Goal: Task Accomplishment & Management: Complete application form

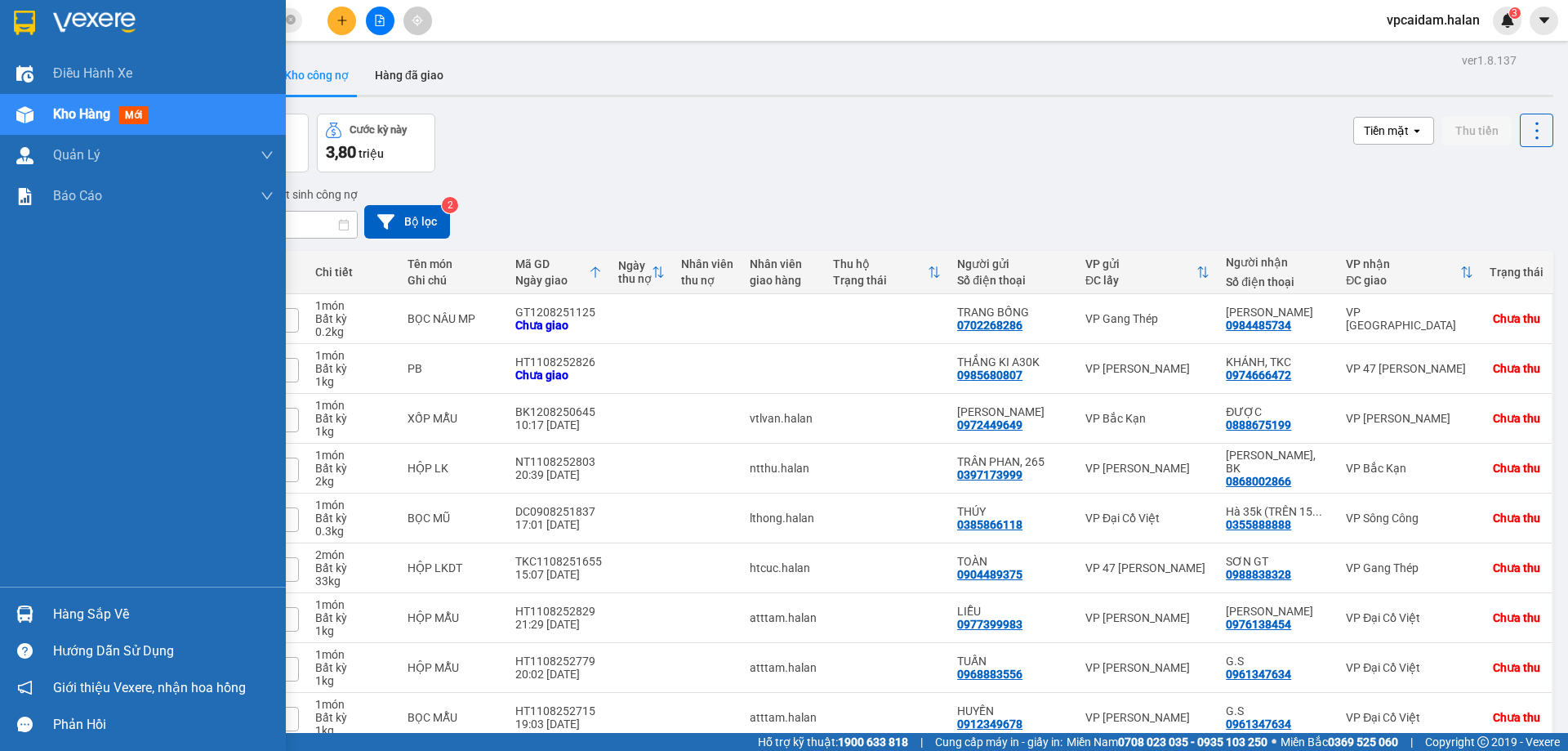
click at [140, 607] on div "Hàng sắp về" at bounding box center [163, 614] width 220 height 25
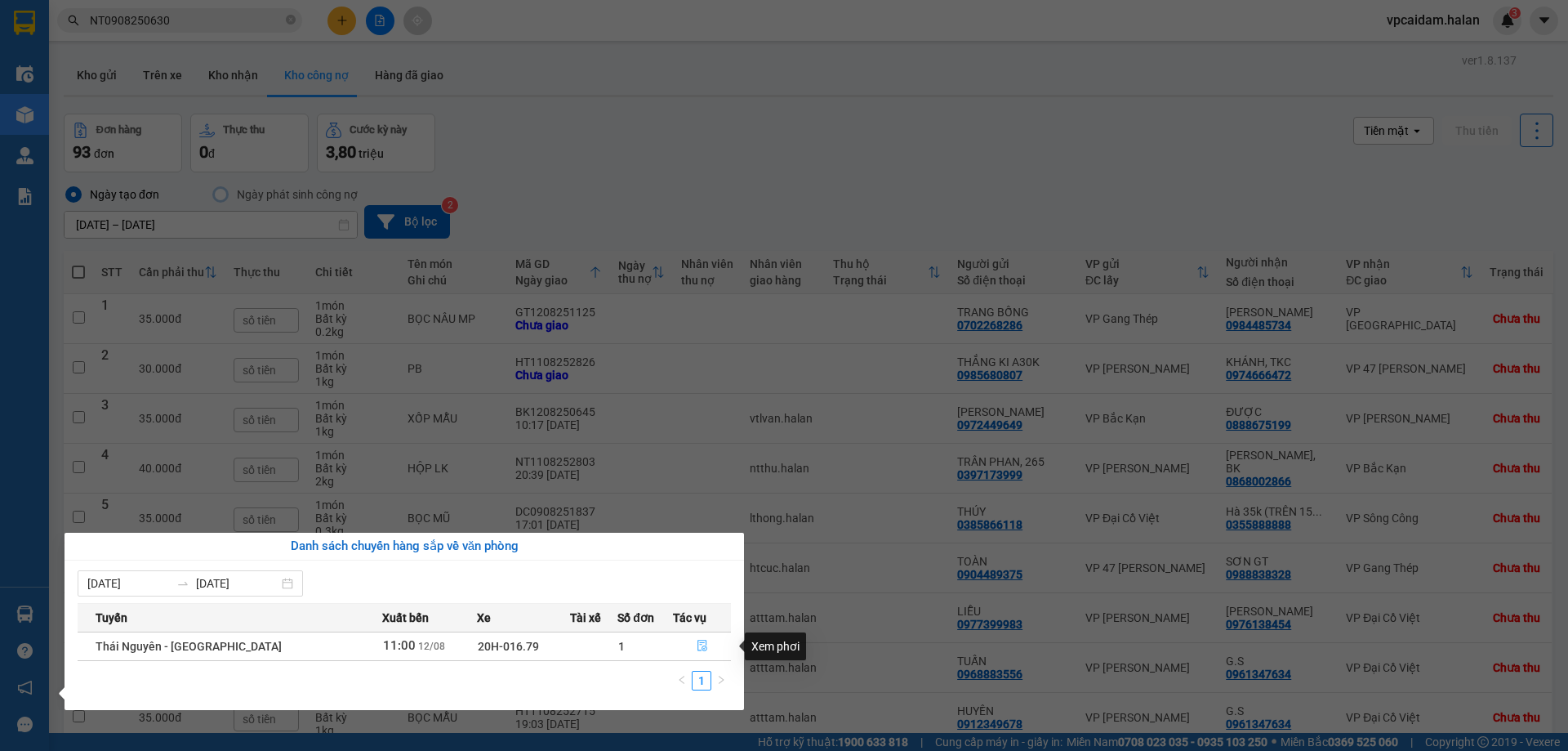
click at [698, 645] on icon "file-done" at bounding box center [702, 646] width 10 height 11
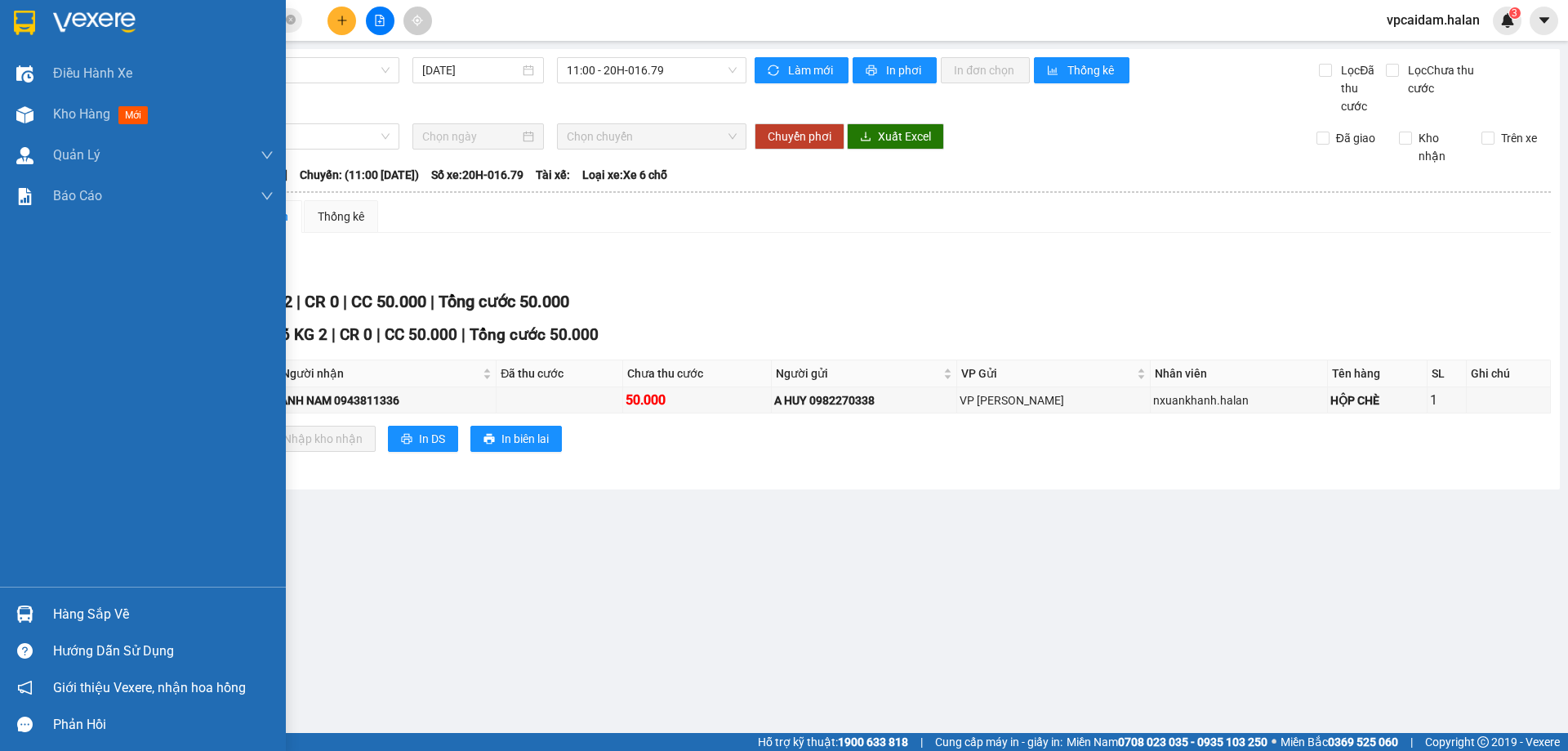
click at [72, 611] on div "Hàng sắp về" at bounding box center [163, 614] width 220 height 25
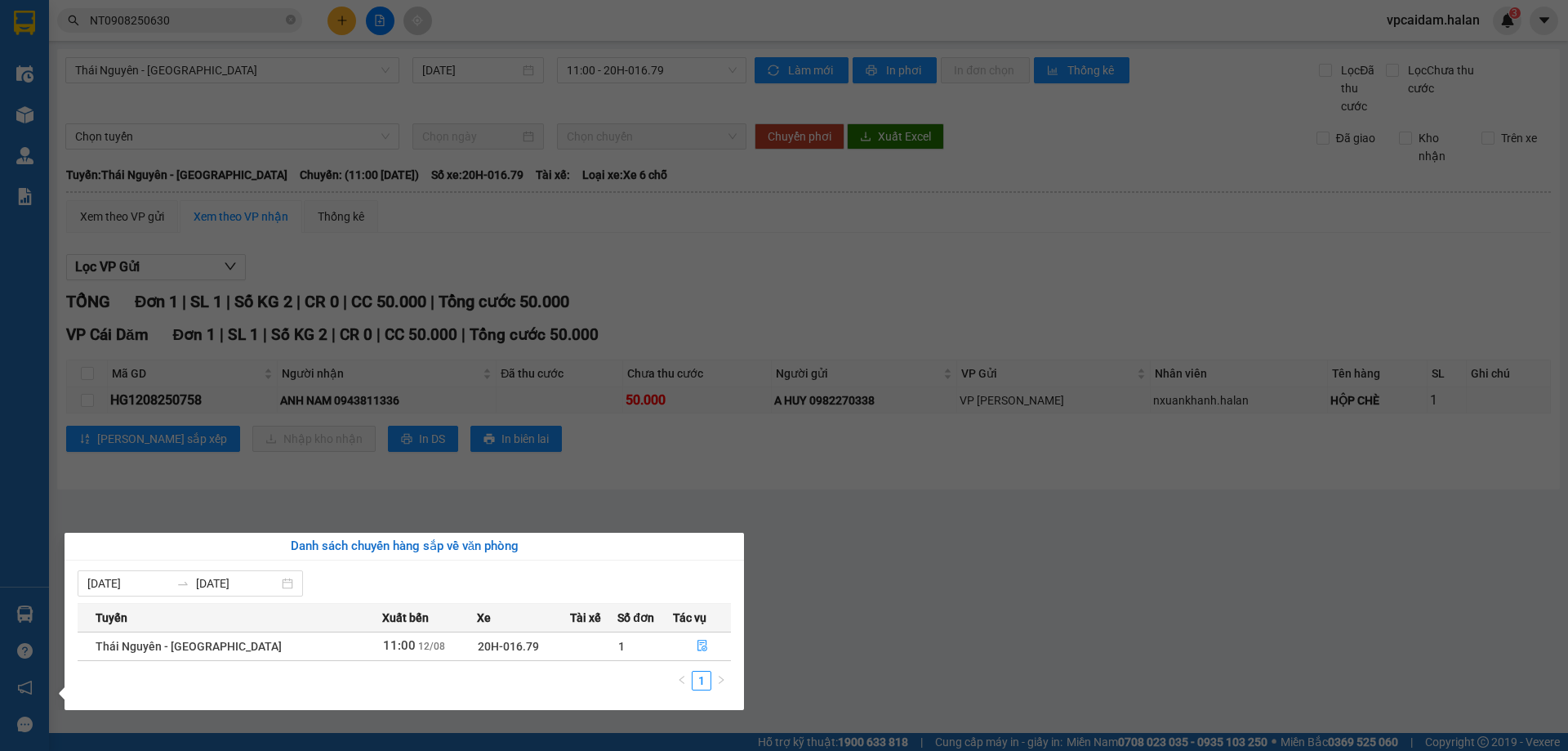
click at [277, 643] on td "Thái Nguyên - [GEOGRAPHIC_DATA]" at bounding box center [230, 645] width 304 height 29
click at [927, 578] on section "Kết quả tìm kiếm ( 1 ) Bộ lọc Mã ĐH Trạng thái Món hàng Thu hộ Tổng cước Chưa c…" at bounding box center [784, 376] width 1568 height 751
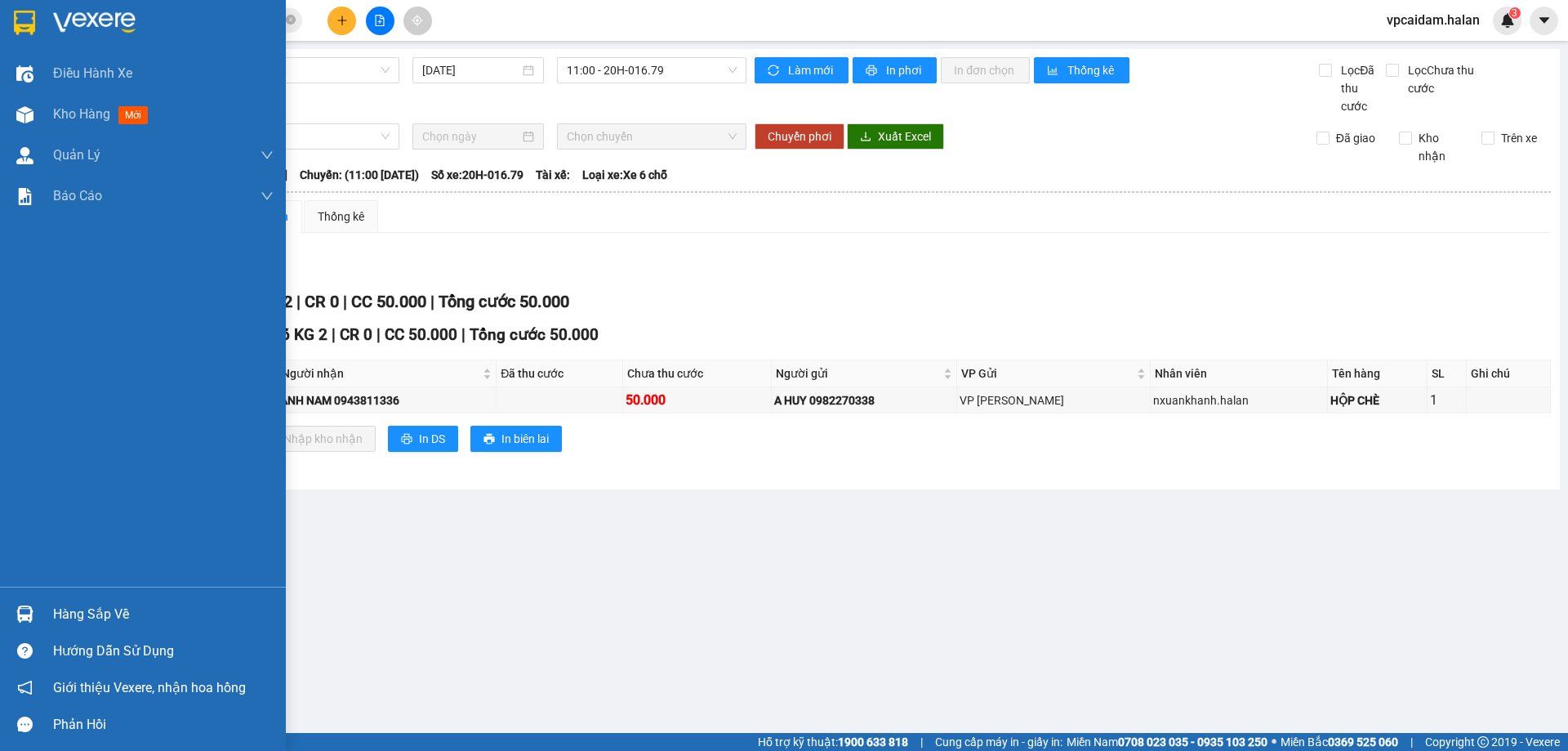
click at [81, 615] on div "Hàng sắp về" at bounding box center [163, 614] width 220 height 25
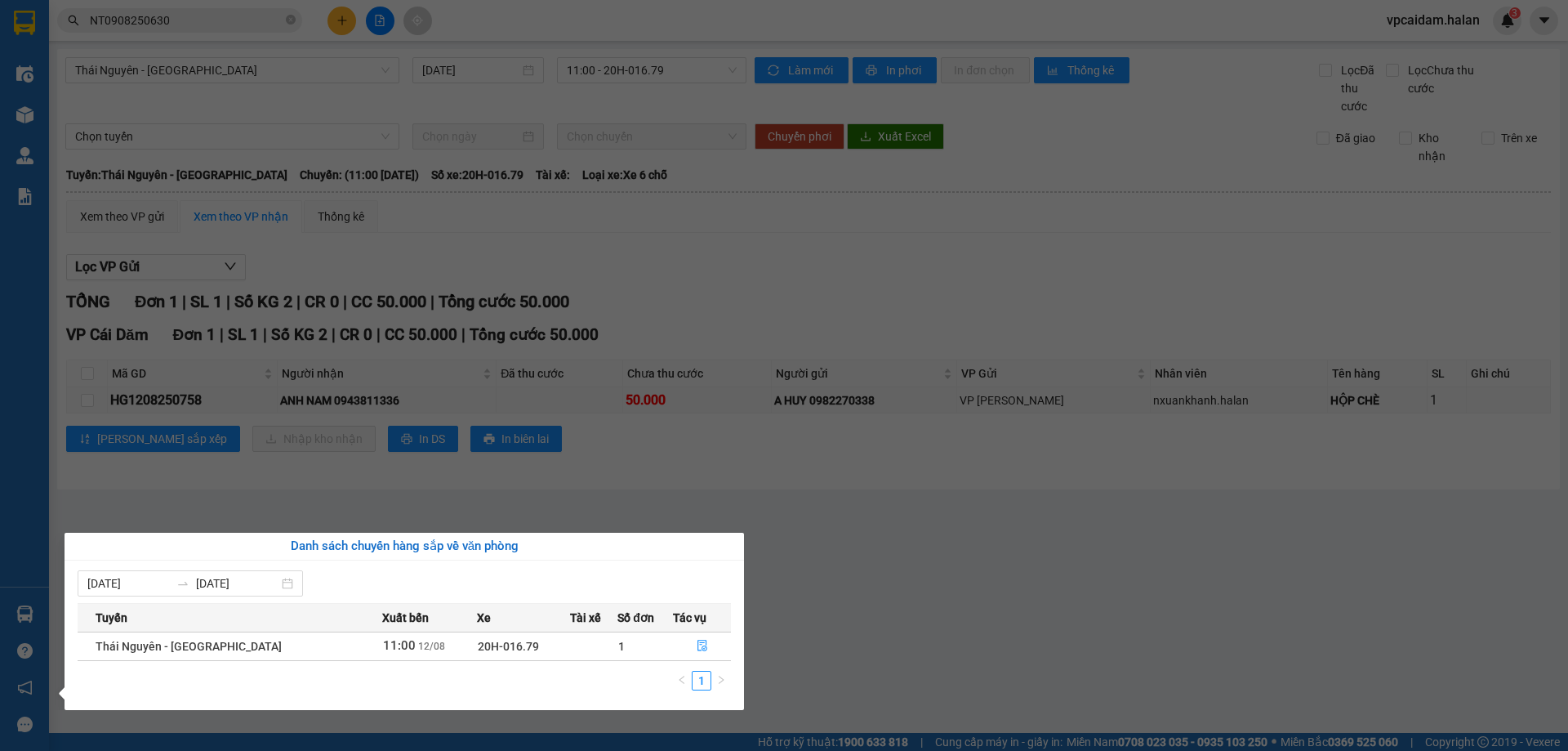
click at [297, 650] on td "Thái Nguyên - [GEOGRAPHIC_DATA]" at bounding box center [230, 645] width 304 height 29
click at [774, 645] on div "Xem phơi" at bounding box center [775, 645] width 61 height 28
click at [698, 645] on icon "file-done" at bounding box center [702, 645] width 11 height 11
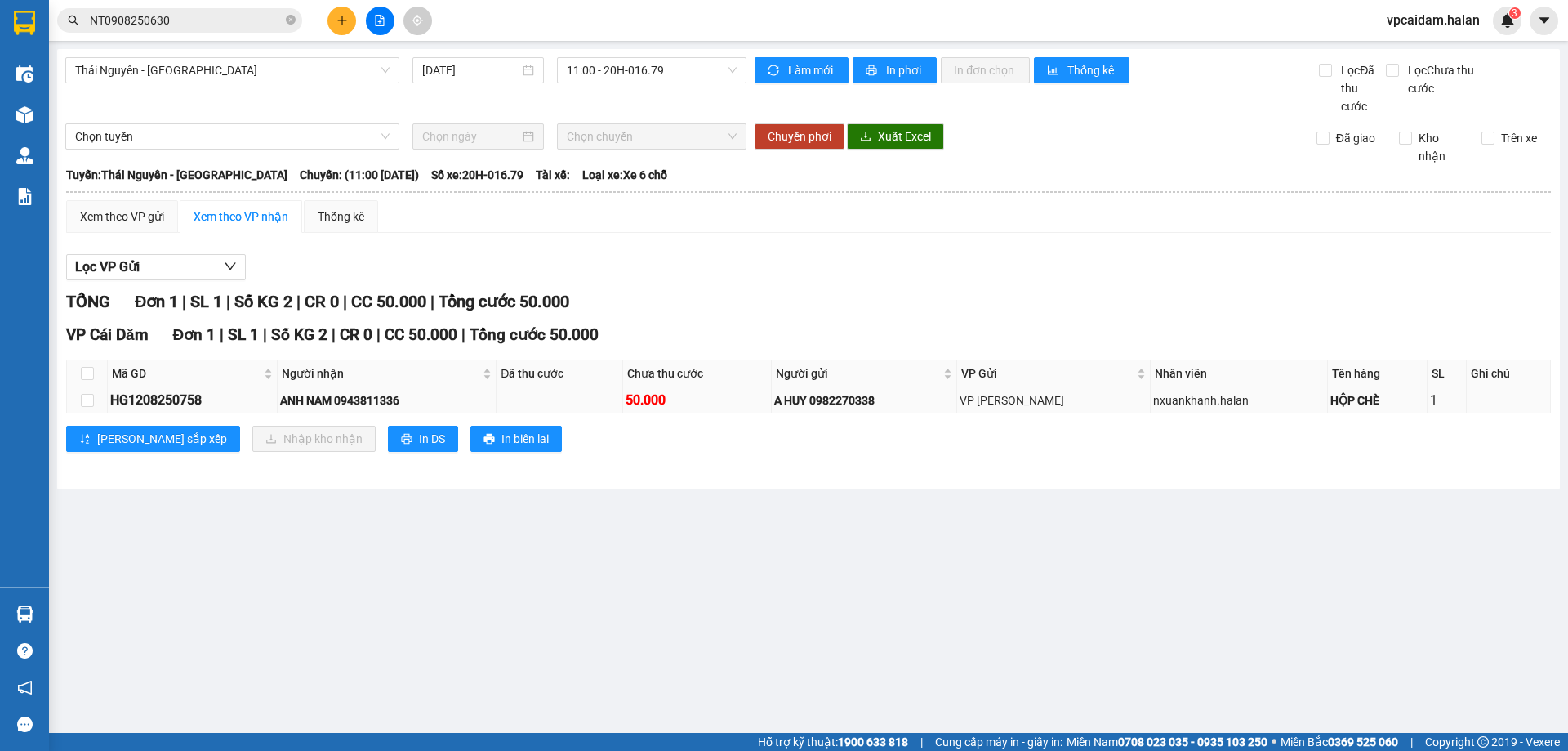
click at [755, 398] on div "50.000" at bounding box center [697, 399] width 143 height 20
click at [90, 397] on input "checkbox" at bounding box center [87, 400] width 13 height 13
checkbox input "true"
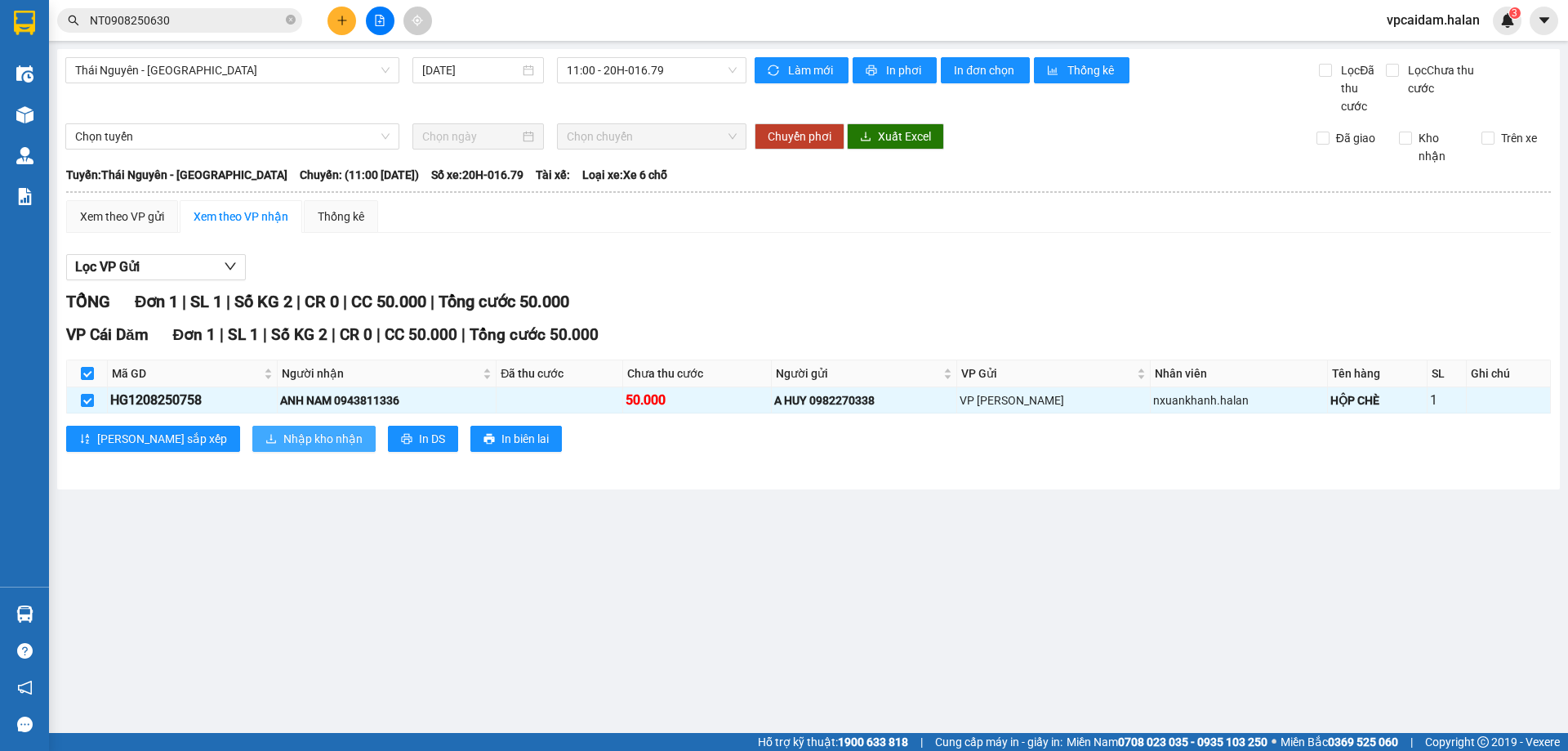
click at [283, 442] on span "Nhập kho nhận" at bounding box center [322, 438] width 79 height 18
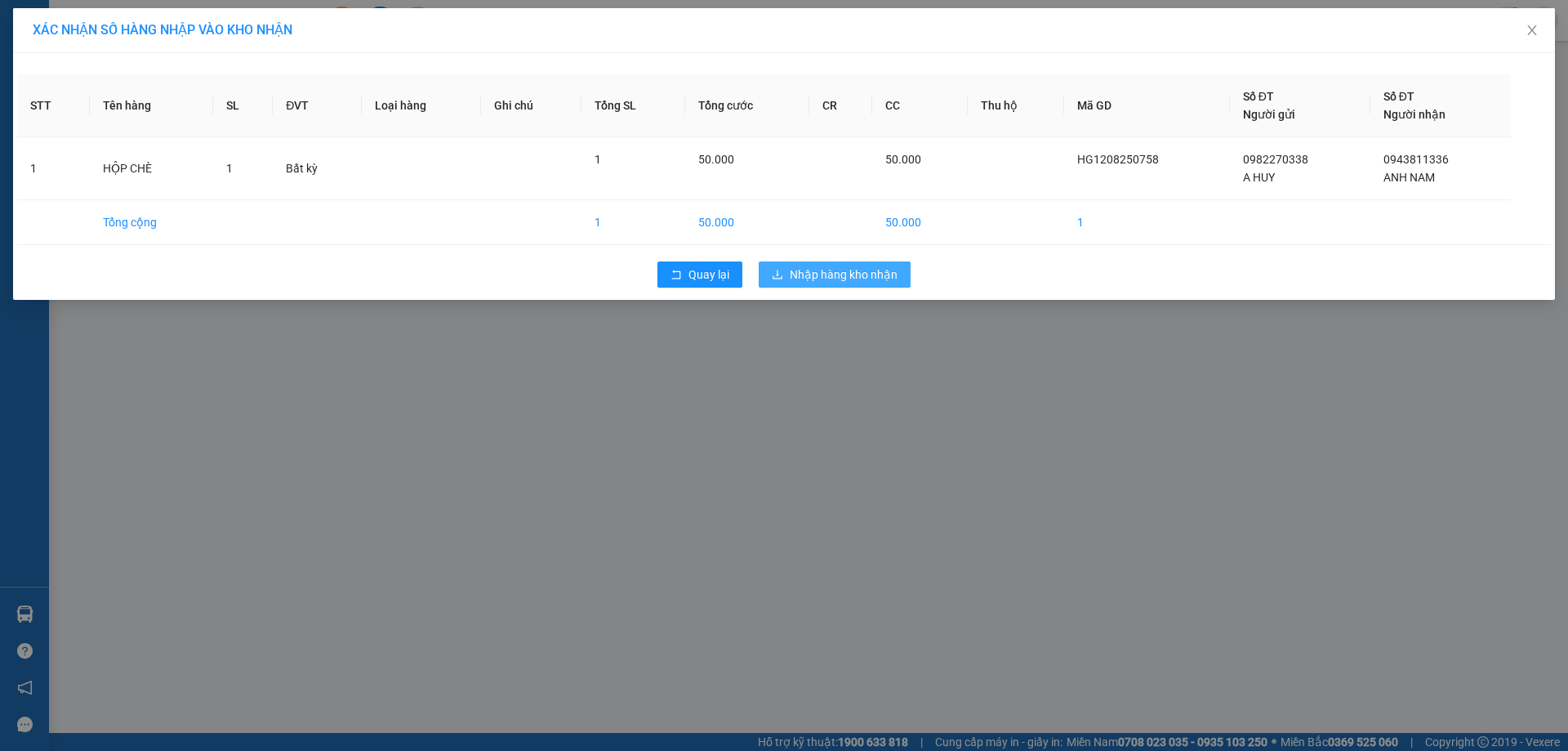
click at [813, 273] on span "Nhập hàng kho nhận" at bounding box center [843, 274] width 107 height 18
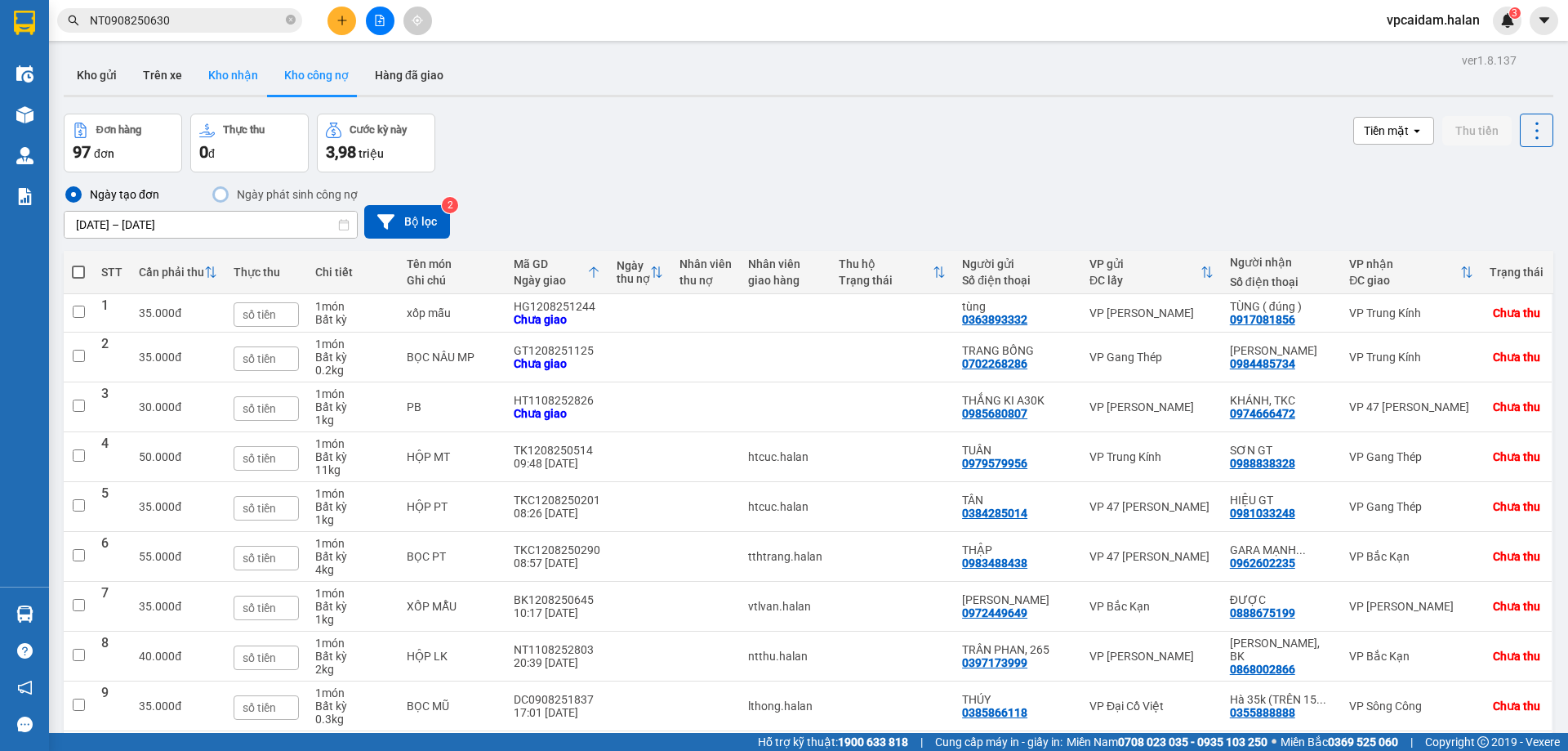
click at [223, 69] on button "Kho nhận" at bounding box center [233, 74] width 76 height 39
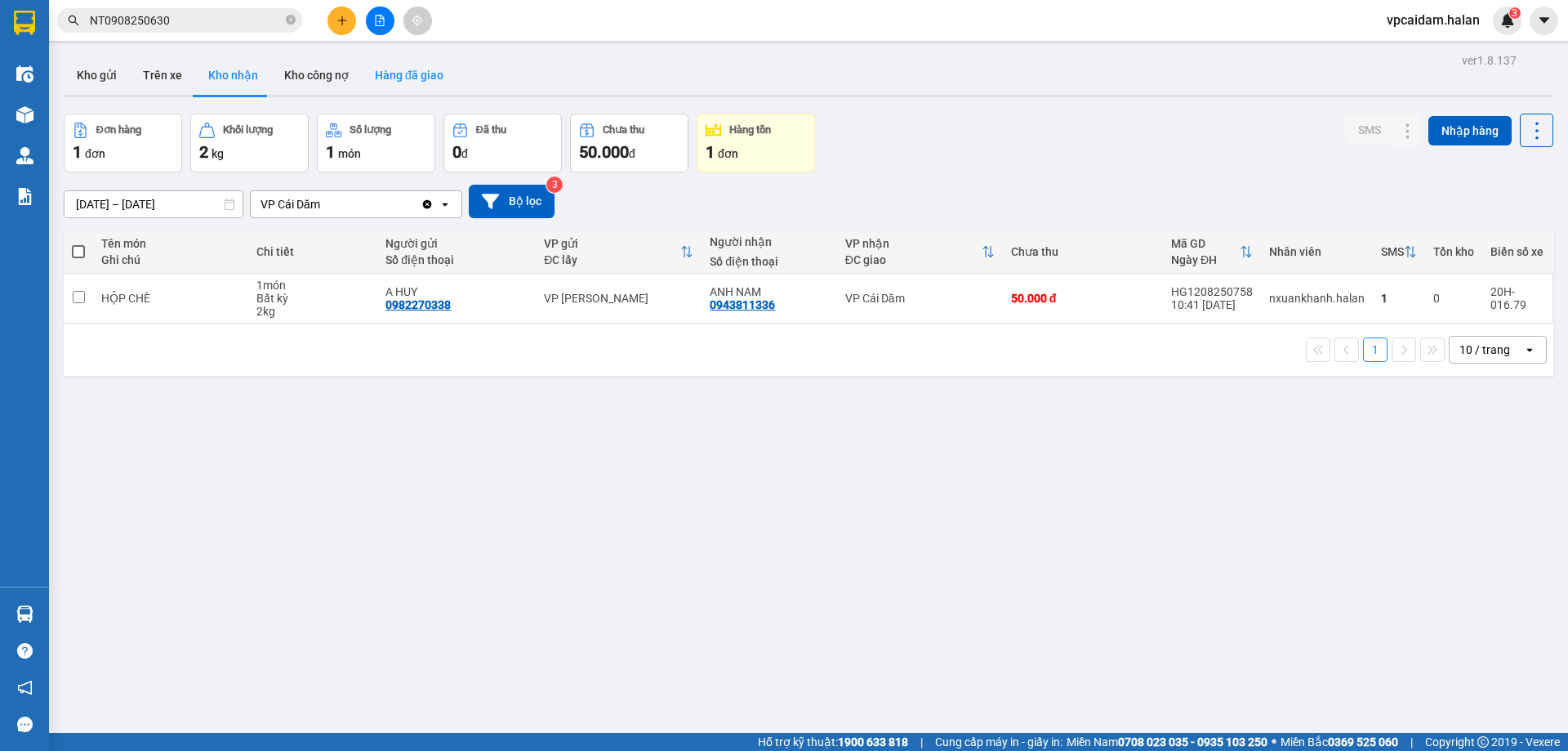
click at [415, 65] on button "Hàng đã giao" at bounding box center [410, 74] width 95 height 39
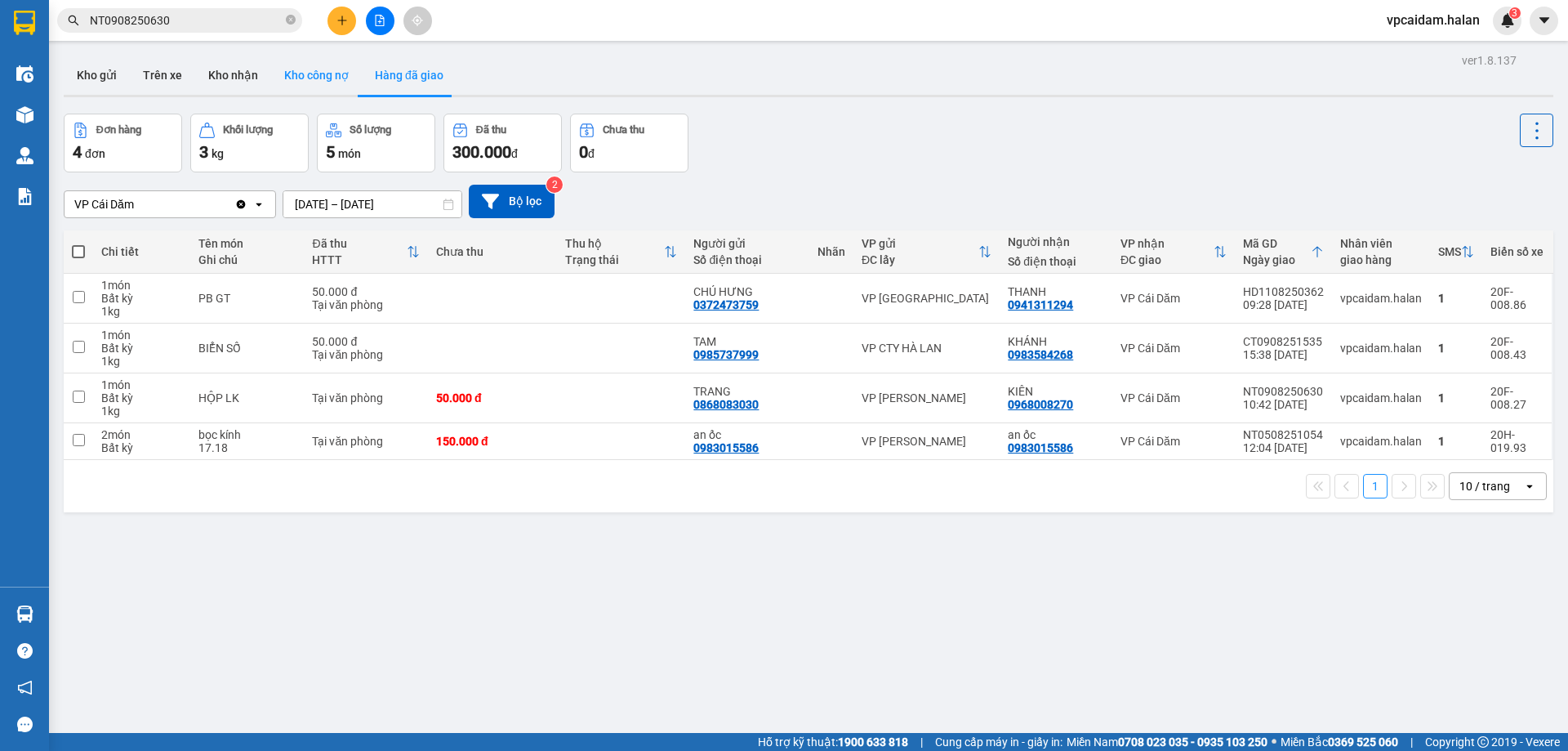
click at [307, 78] on button "Kho công nợ" at bounding box center [316, 74] width 90 height 39
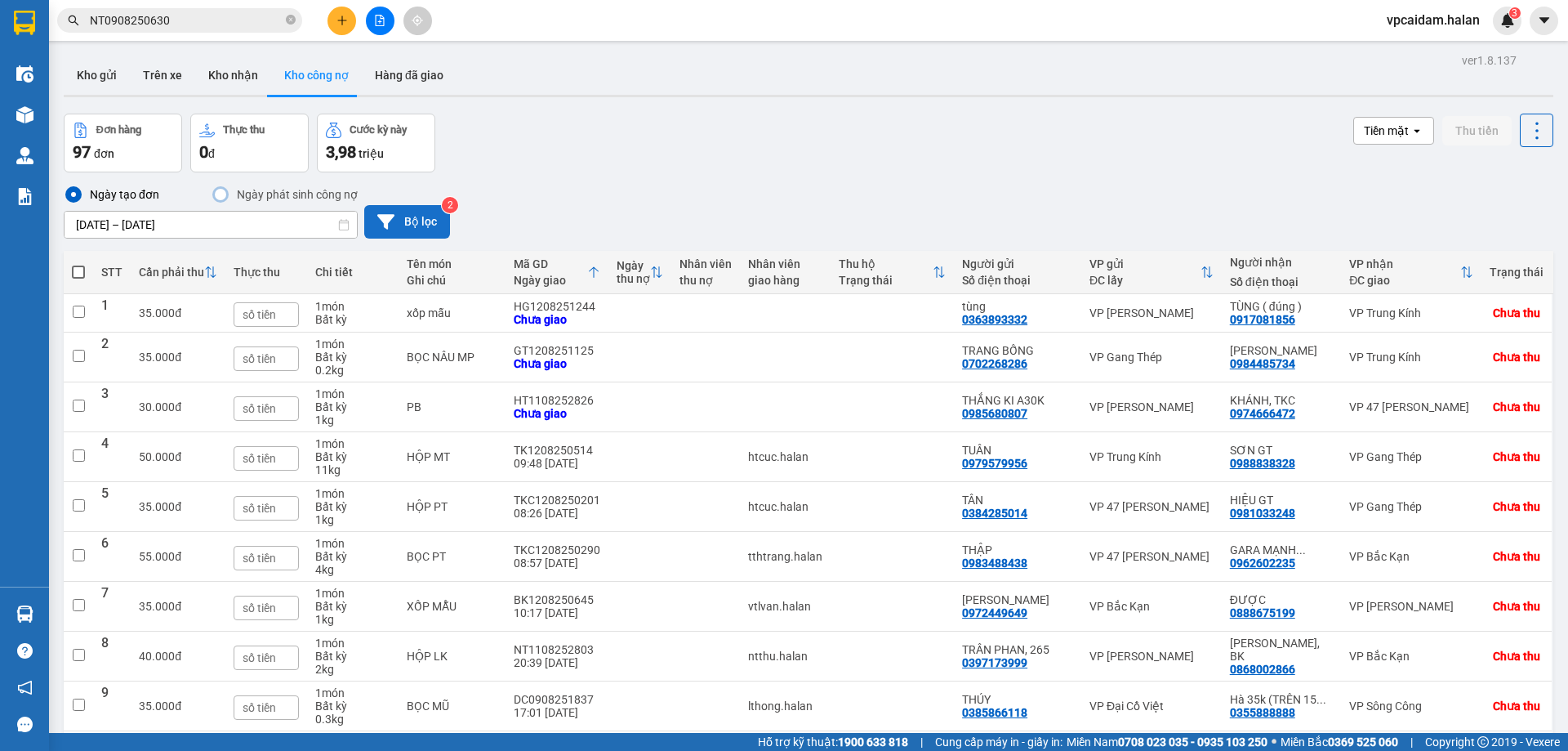
click at [412, 217] on button "Bộ lọc" at bounding box center [407, 221] width 86 height 33
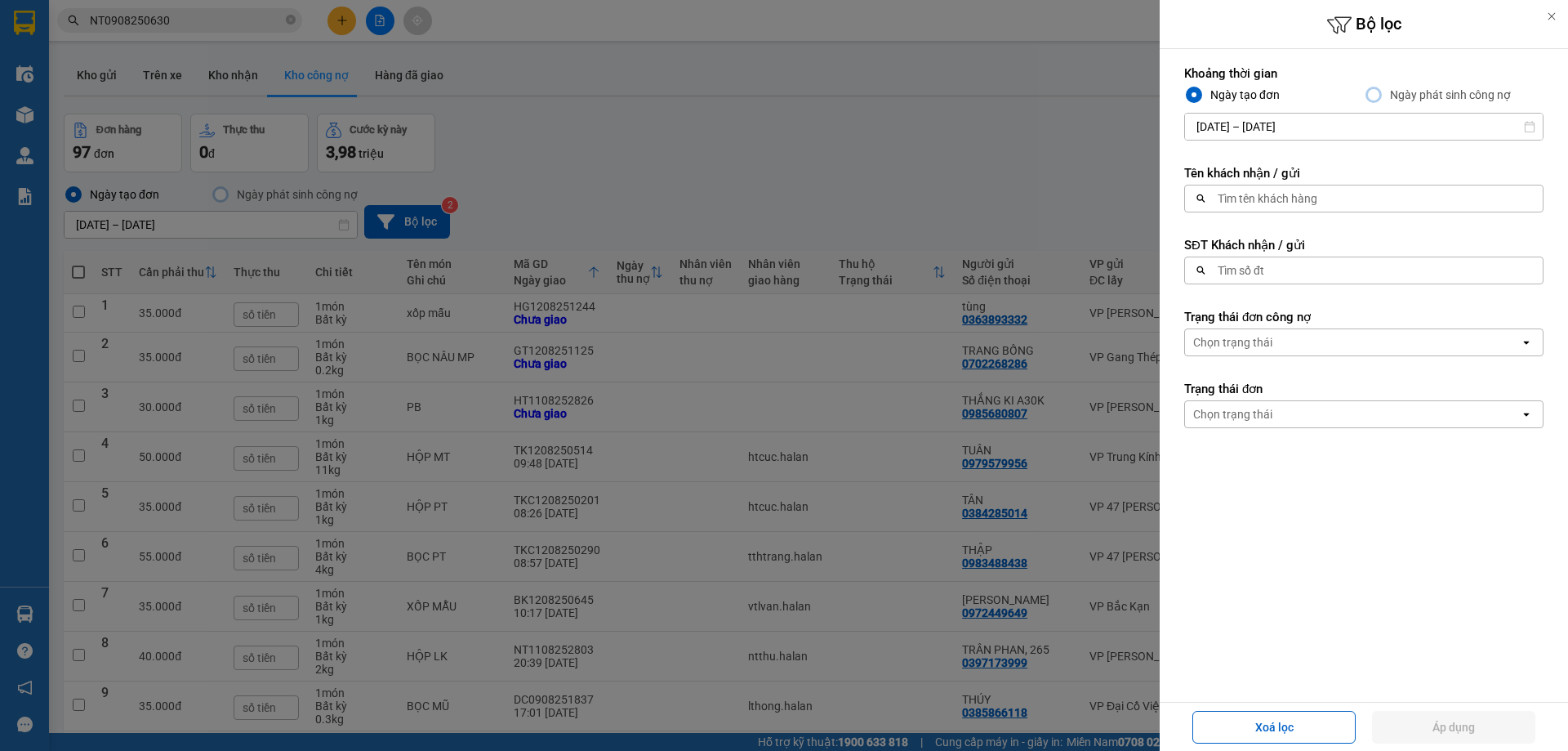
click at [584, 160] on div at bounding box center [784, 376] width 1568 height 751
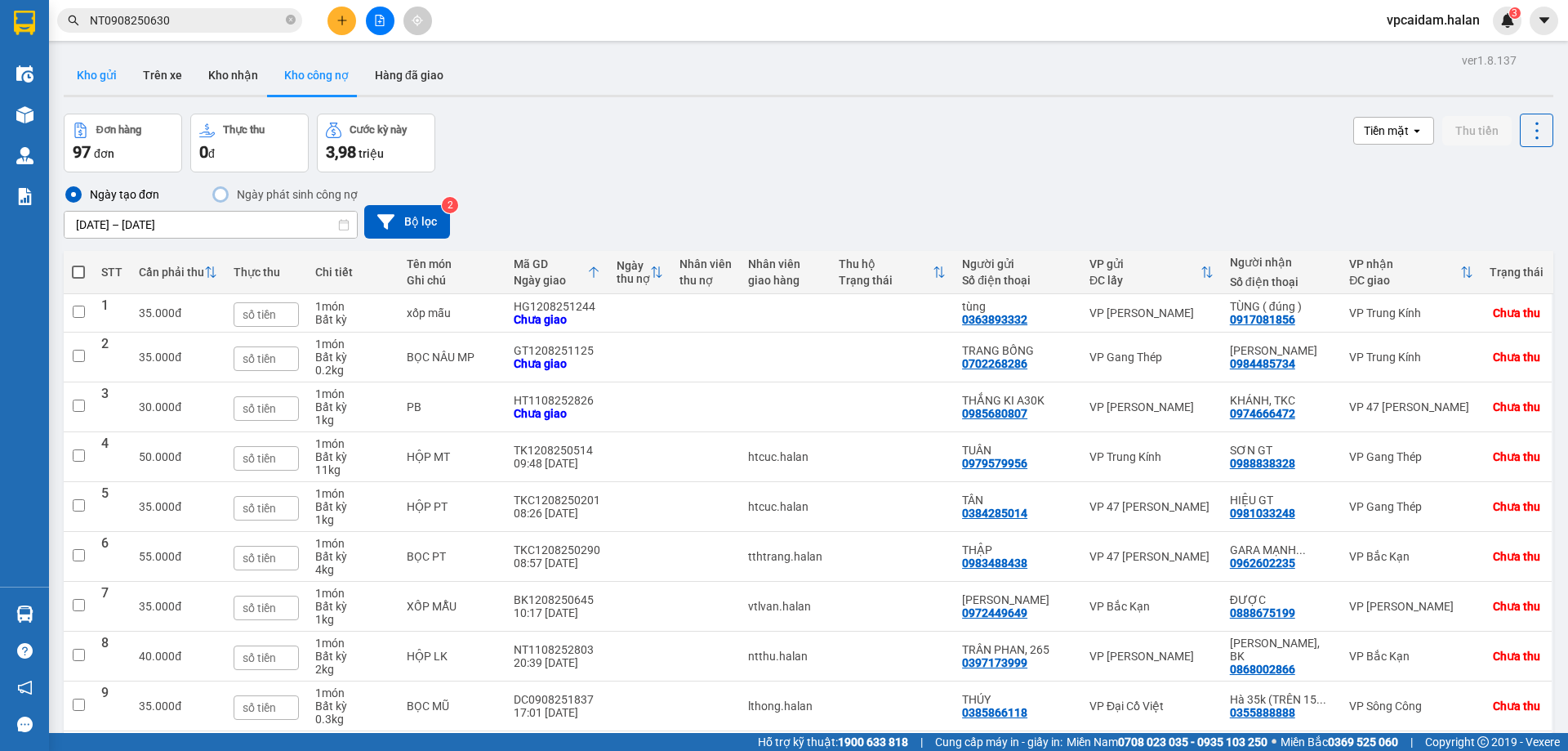
click at [97, 76] on button "Kho gửi" at bounding box center [97, 74] width 67 height 39
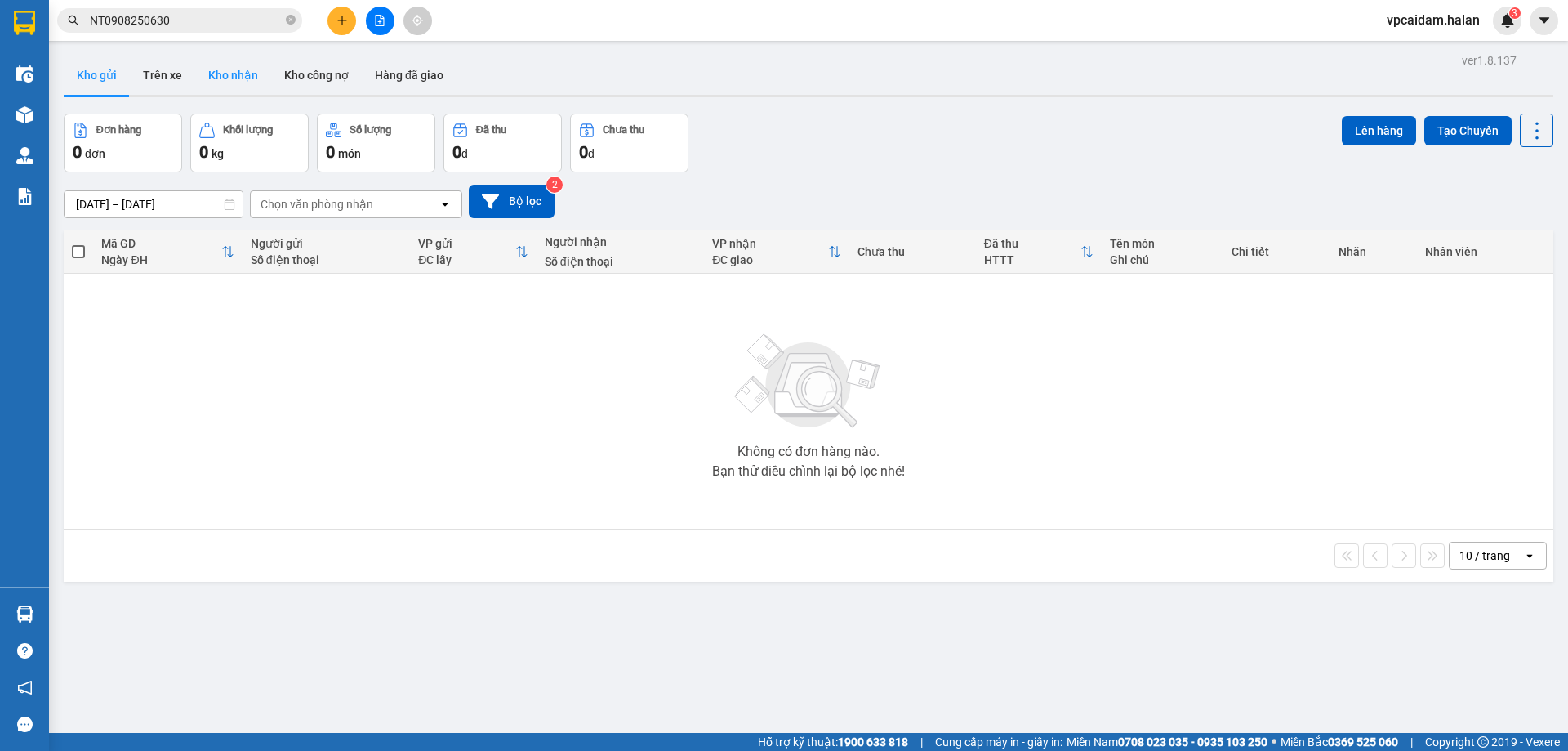
click at [196, 78] on button "Kho nhận" at bounding box center [233, 74] width 76 height 39
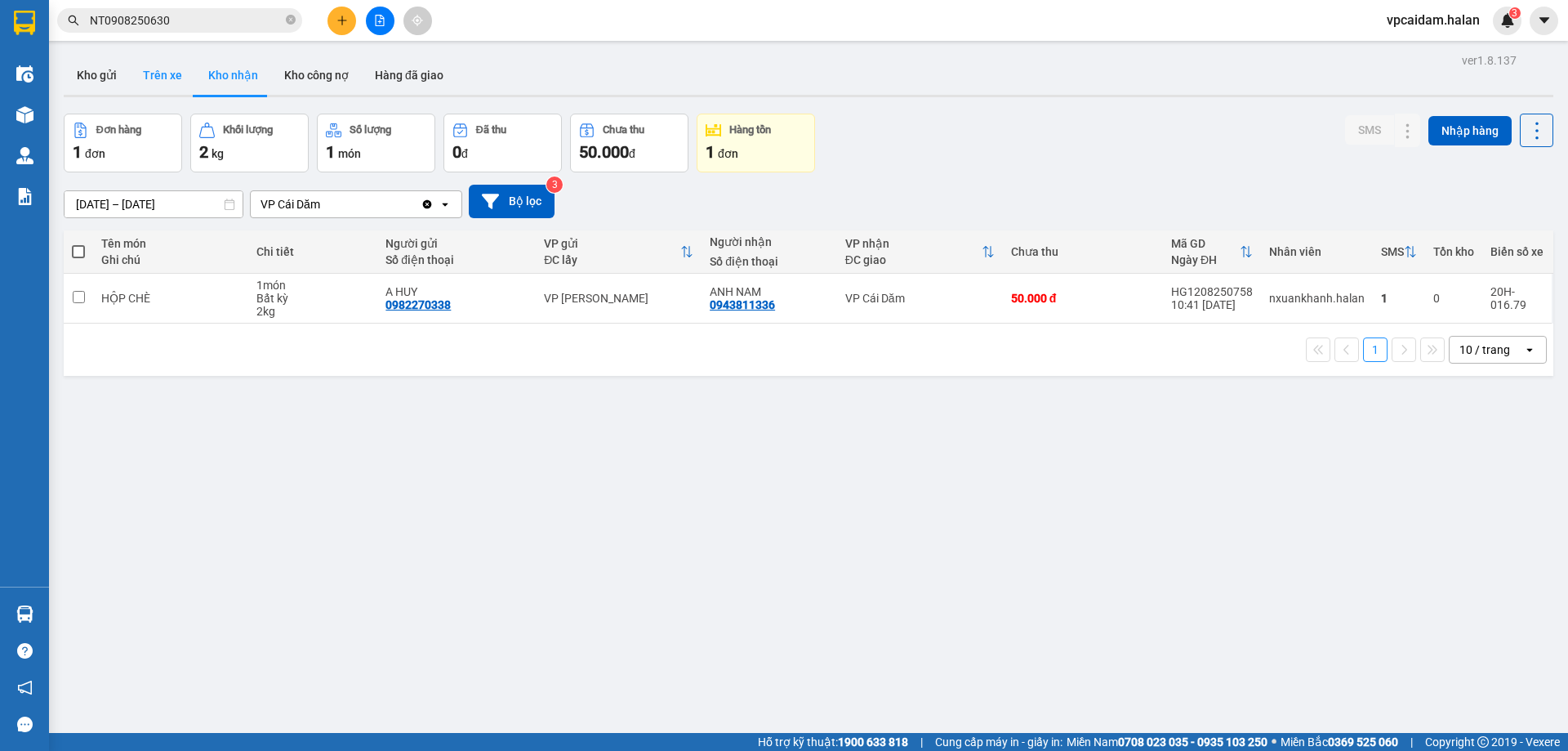
click at [168, 67] on button "Trên xe" at bounding box center [163, 74] width 66 height 39
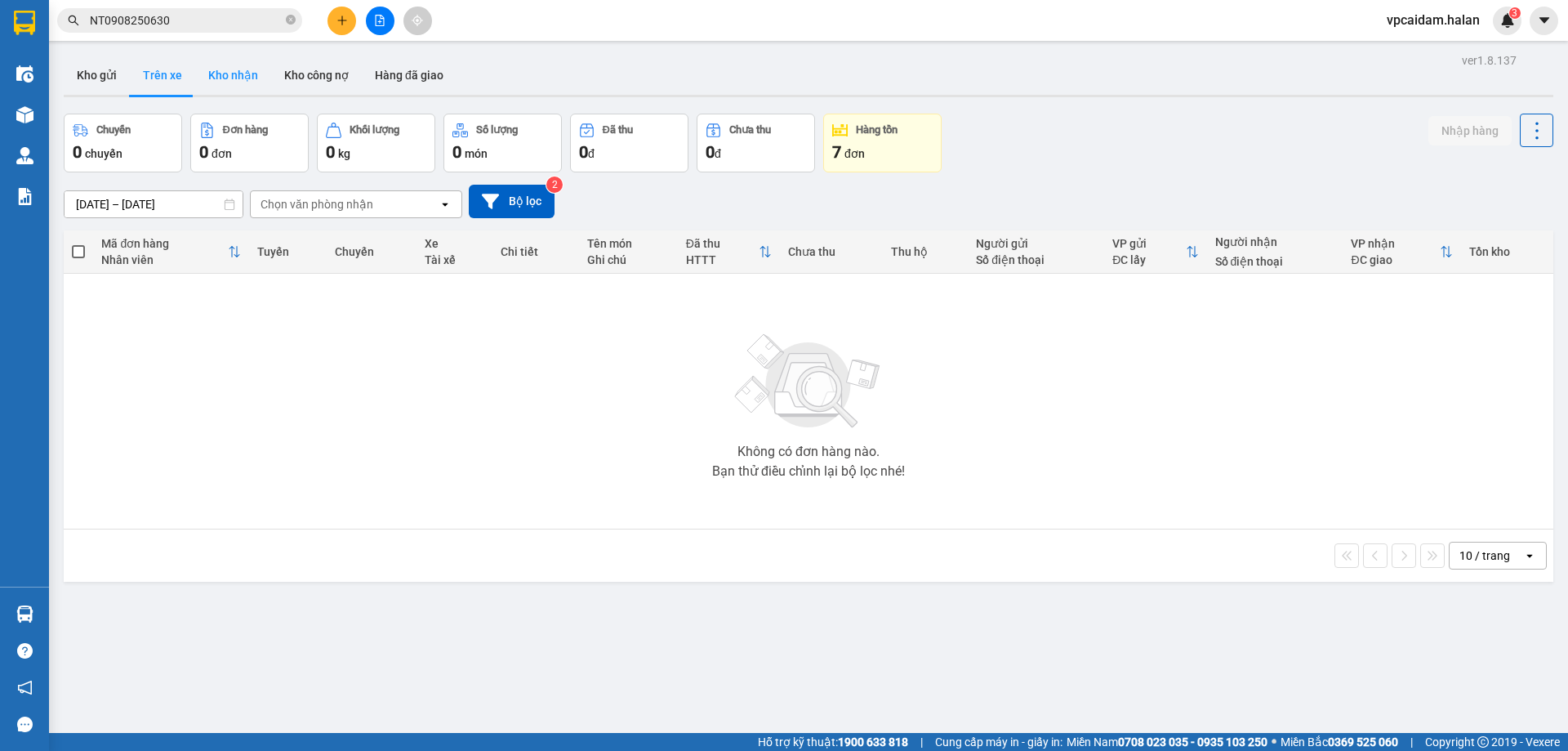
click at [238, 78] on button "Kho nhận" at bounding box center [233, 74] width 76 height 39
type input "[DATE] – [DATE]"
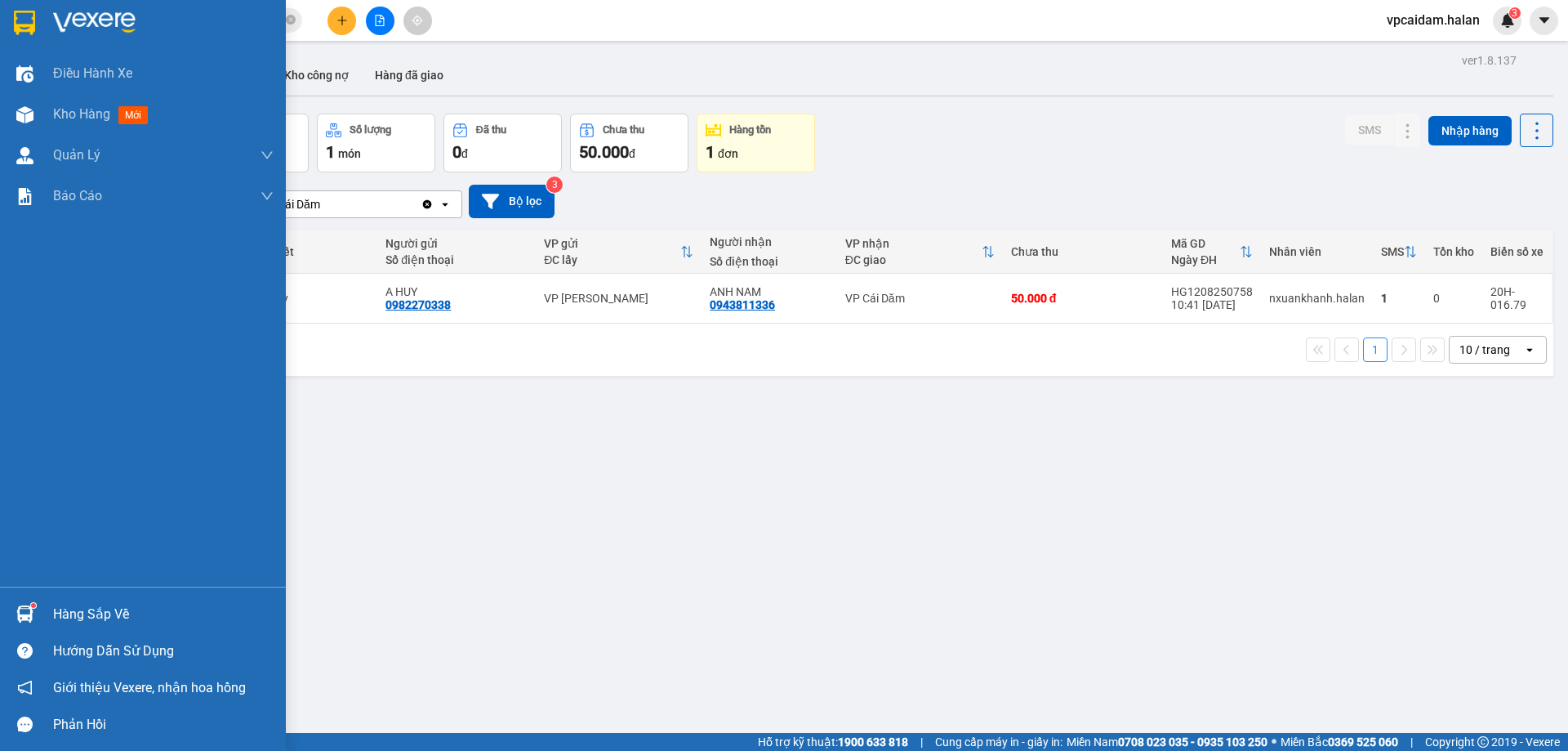
click at [67, 613] on div "Hàng sắp về" at bounding box center [163, 614] width 220 height 25
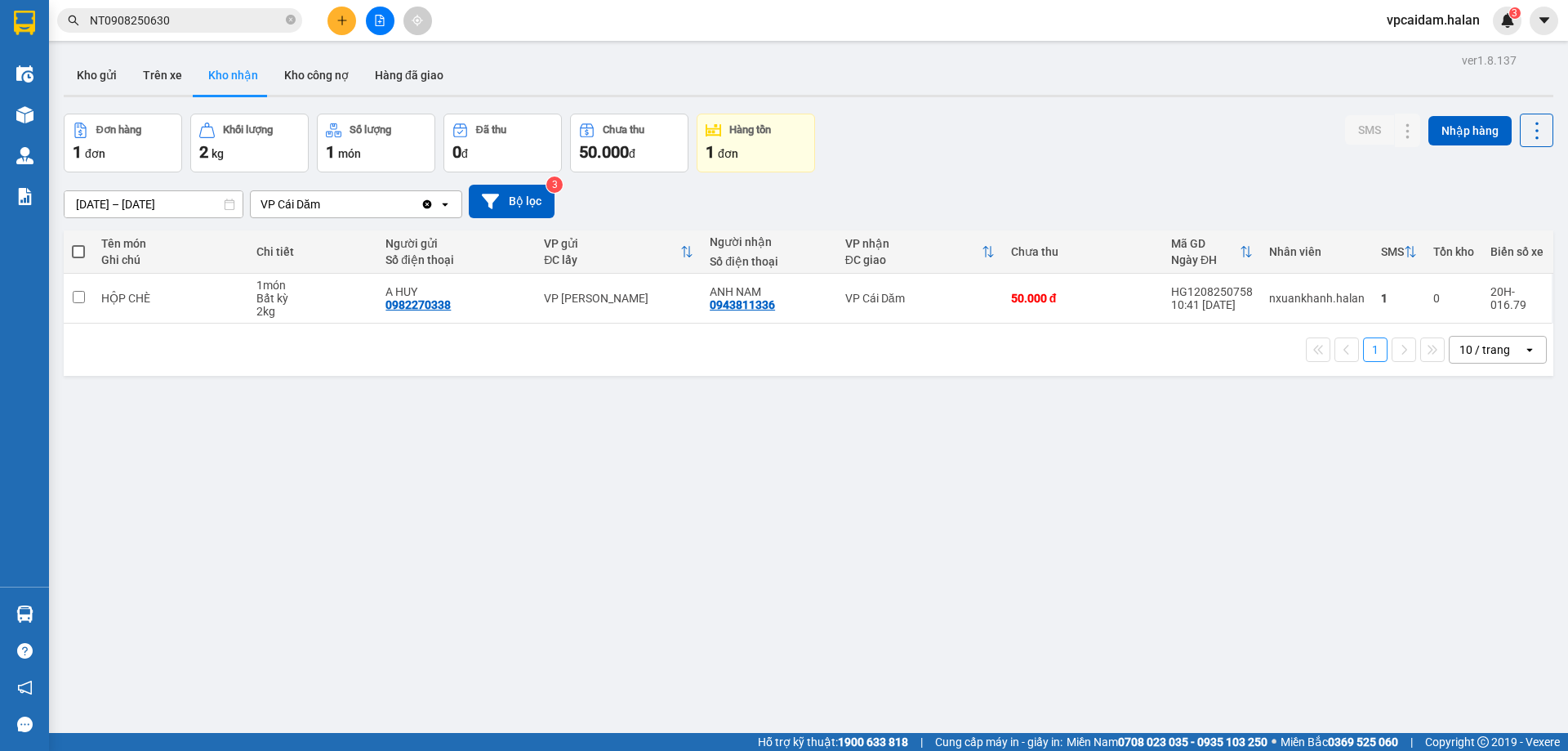
click at [890, 528] on section "Kết quả tìm kiếm ( 1 ) Bộ lọc Mã ĐH Trạng thái Món hàng Thu hộ Tổng cước Chưa c…" at bounding box center [784, 376] width 1568 height 751
click at [349, 21] on button at bounding box center [342, 21] width 29 height 29
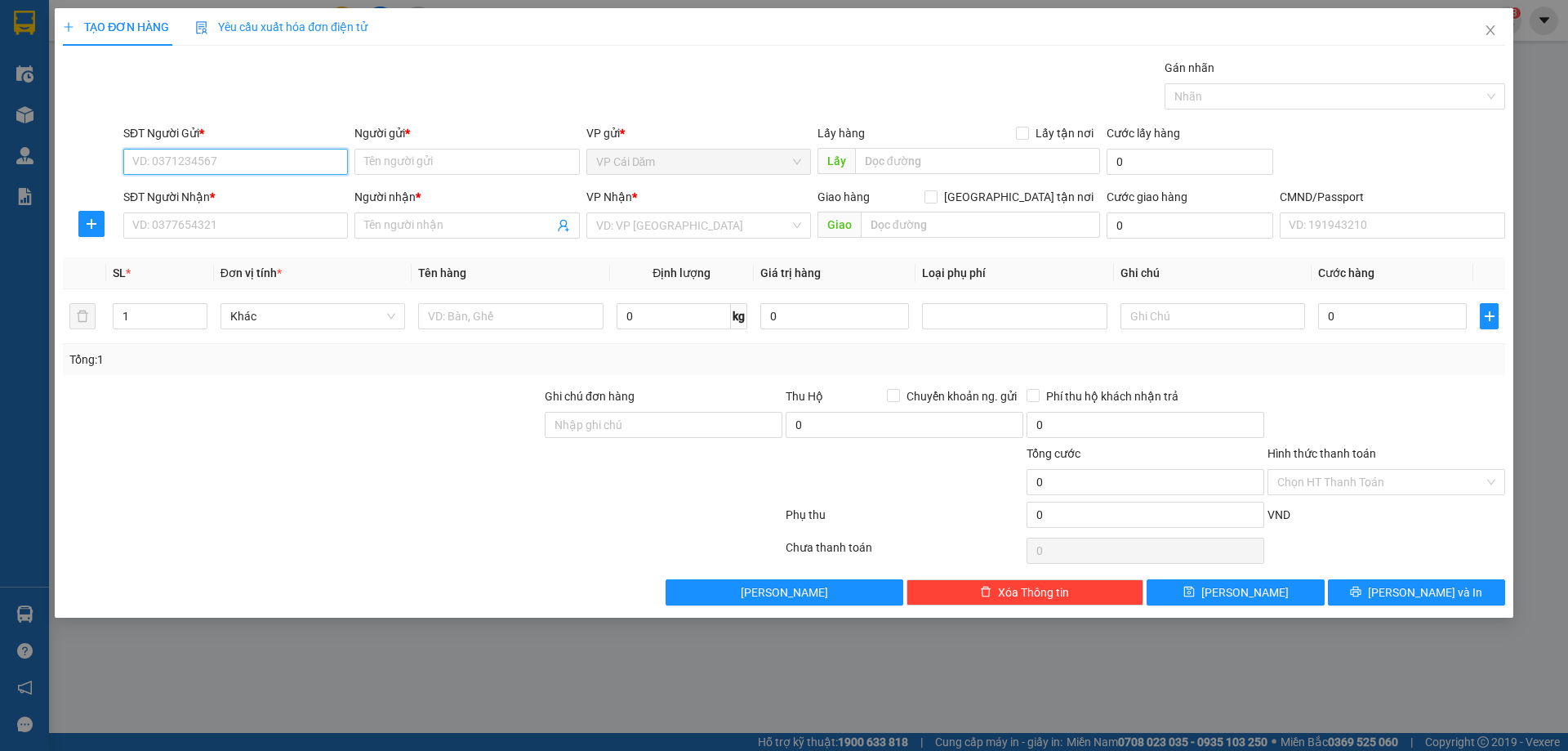
click at [207, 164] on input "SĐT Người Gửi *" at bounding box center [236, 161] width 224 height 26
type input "0338829787"
click at [430, 164] on input "Người gửi *" at bounding box center [467, 161] width 224 height 26
type input "khách sạn mường thanh luxury ha long"
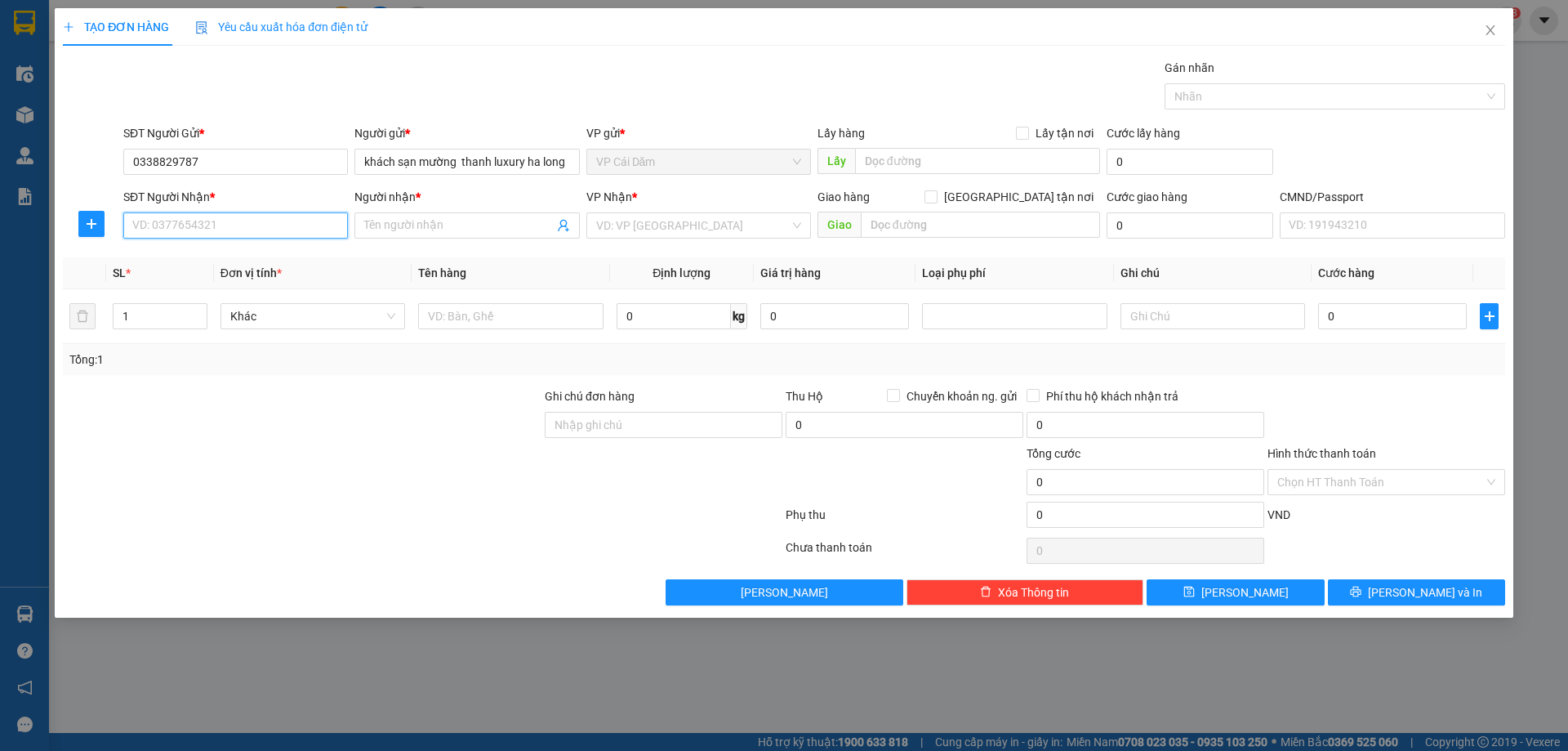
click at [276, 221] on input "SĐT Người Nhận *" at bounding box center [236, 224] width 224 height 26
type input "0915860101"
click at [431, 229] on input "Người nhận *" at bounding box center [458, 225] width 188 height 18
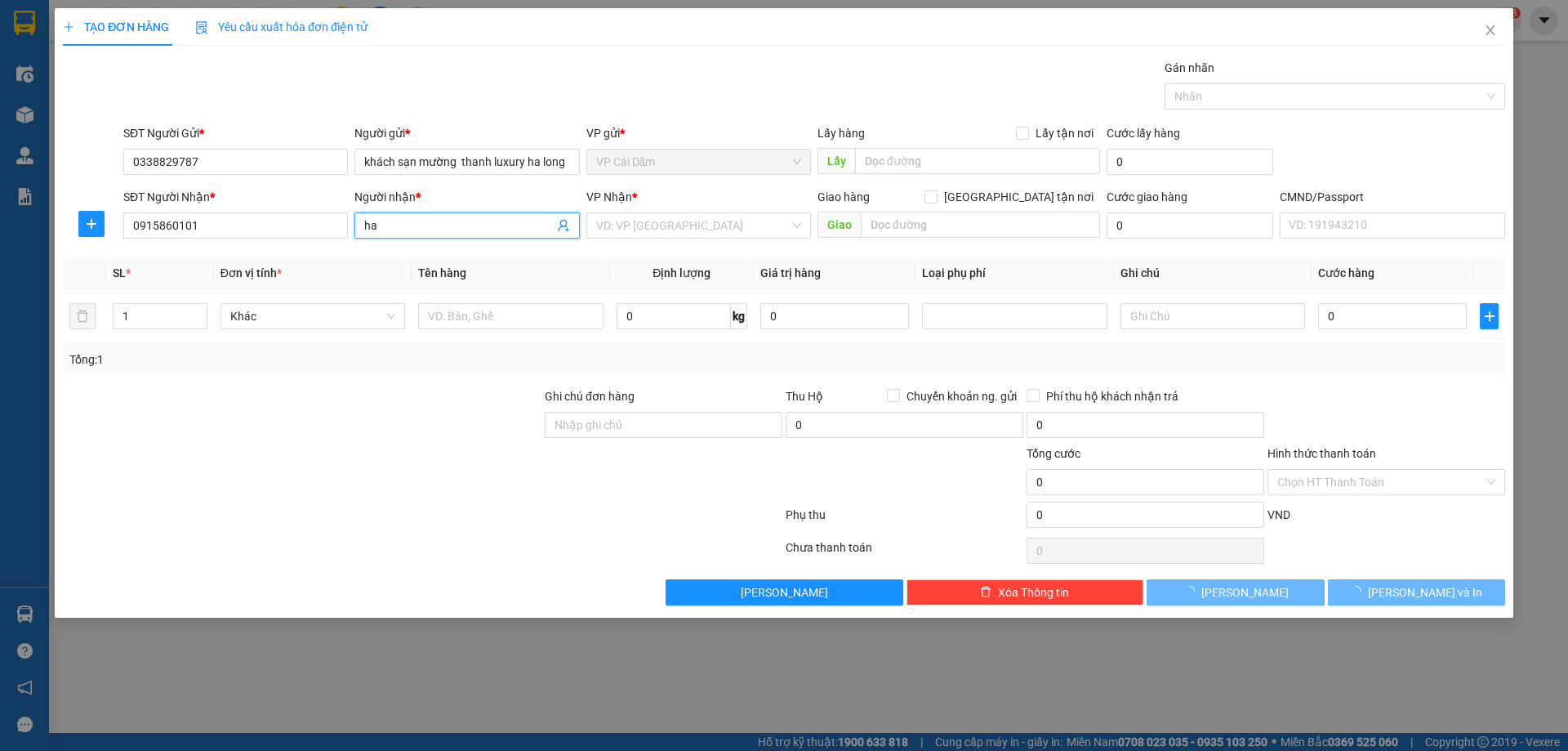
type input "h"
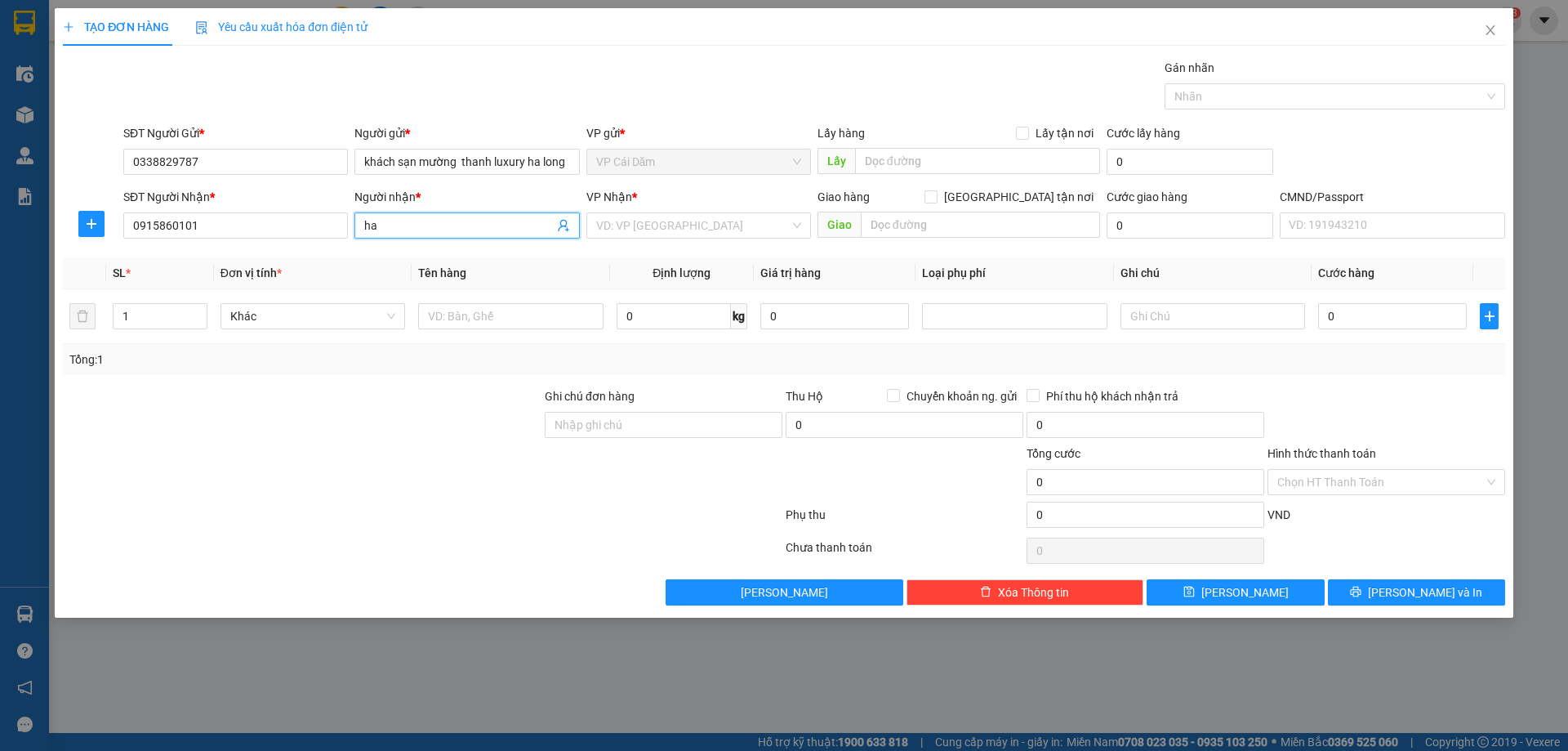
type input "h"
type input "[PERSON_NAME]"
click at [691, 222] on input "search" at bounding box center [693, 225] width 194 height 25
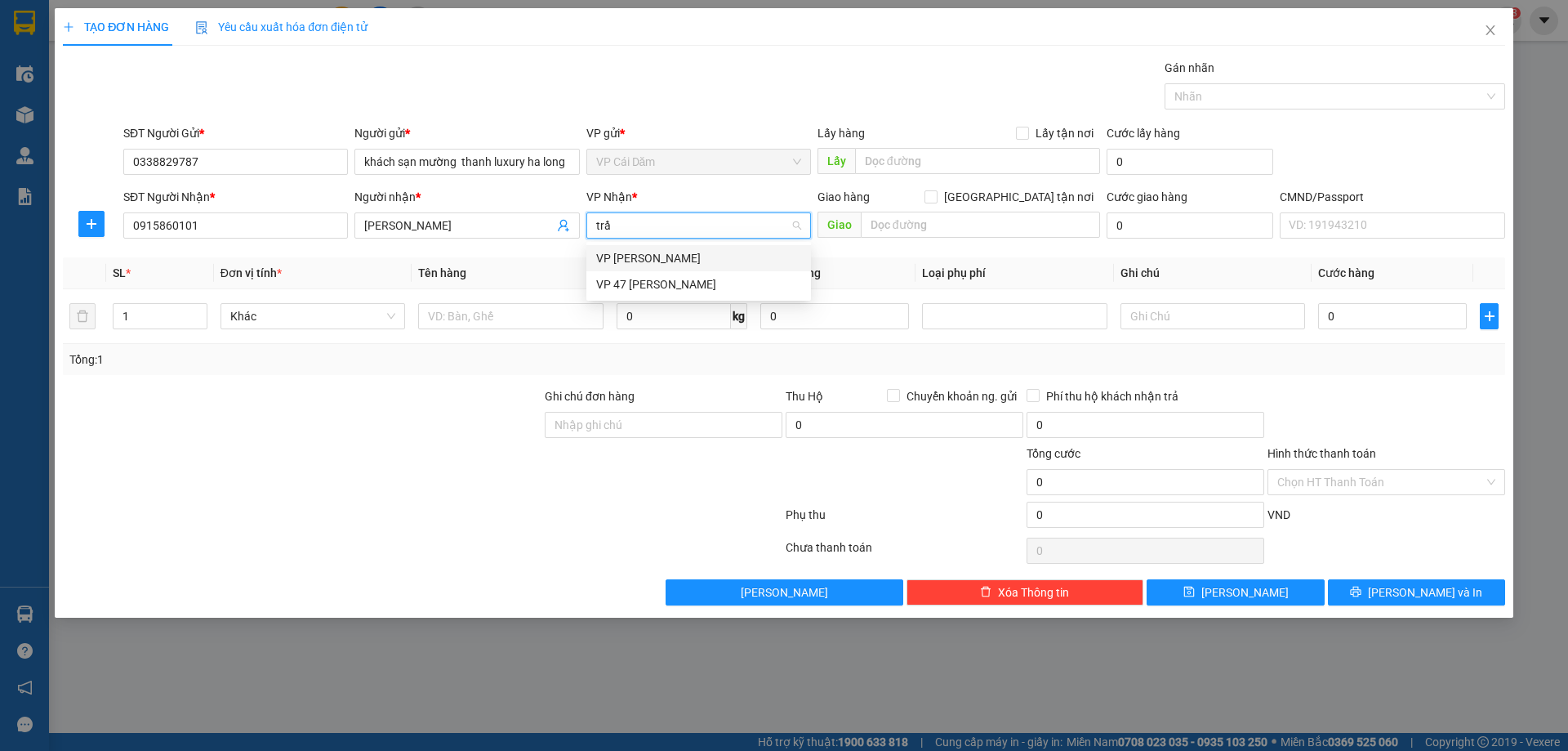
type input "trần"
click at [1025, 194] on span "[GEOGRAPHIC_DATA] tận nơi" at bounding box center [1018, 197] width 163 height 18
click at [936, 194] on input "[GEOGRAPHIC_DATA] tận nơi" at bounding box center [930, 196] width 11 height 11
checkbox input "true"
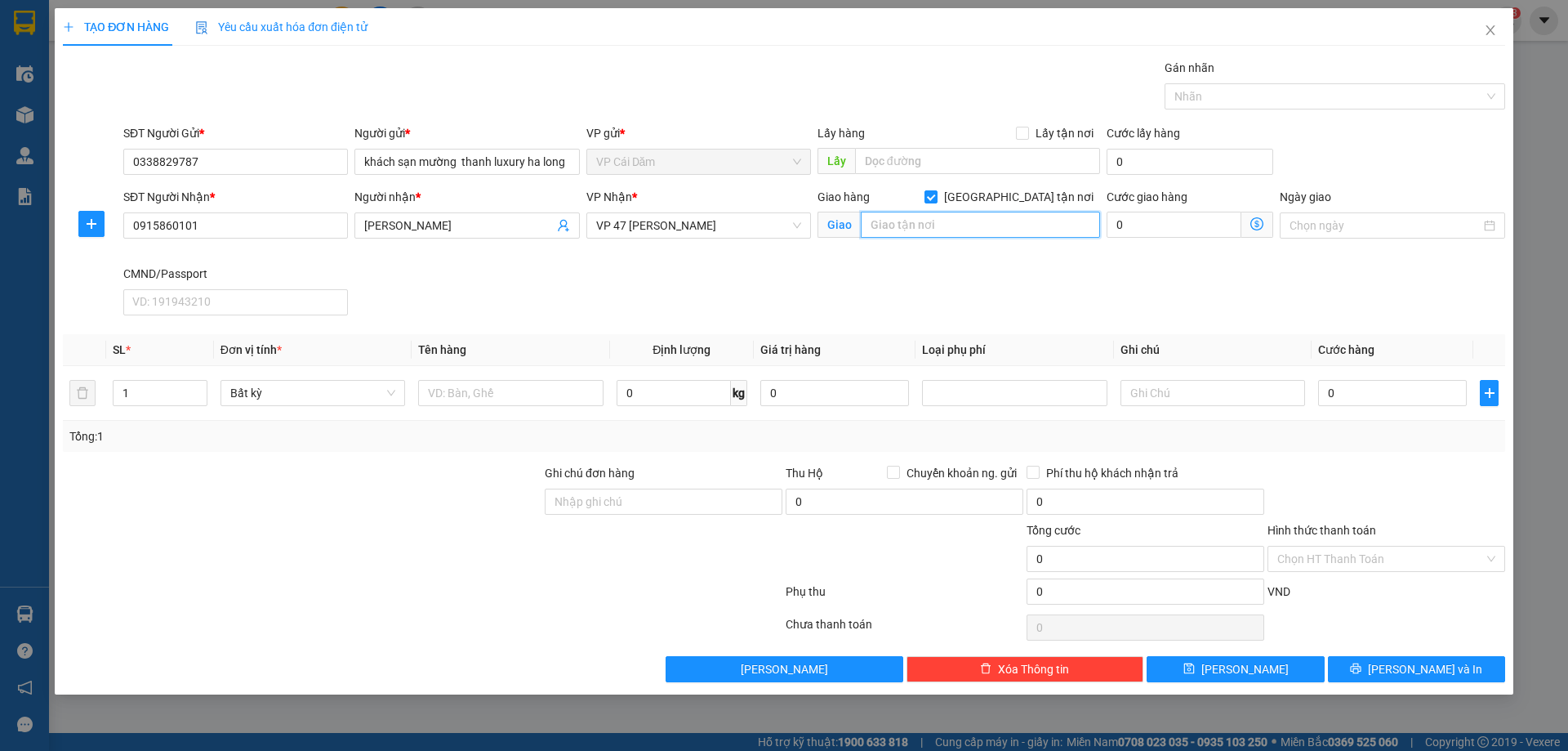
click at [940, 227] on input "text" at bounding box center [981, 224] width 239 height 26
paste input "44 P. [PERSON_NAME], [GEOGRAPHIC_DATA], [GEOGRAPHIC_DATA], [GEOGRAPHIC_DATA], […"
type input "44 P. [PERSON_NAME], [GEOGRAPHIC_DATA], [GEOGRAPHIC_DATA], [GEOGRAPHIC_DATA], […"
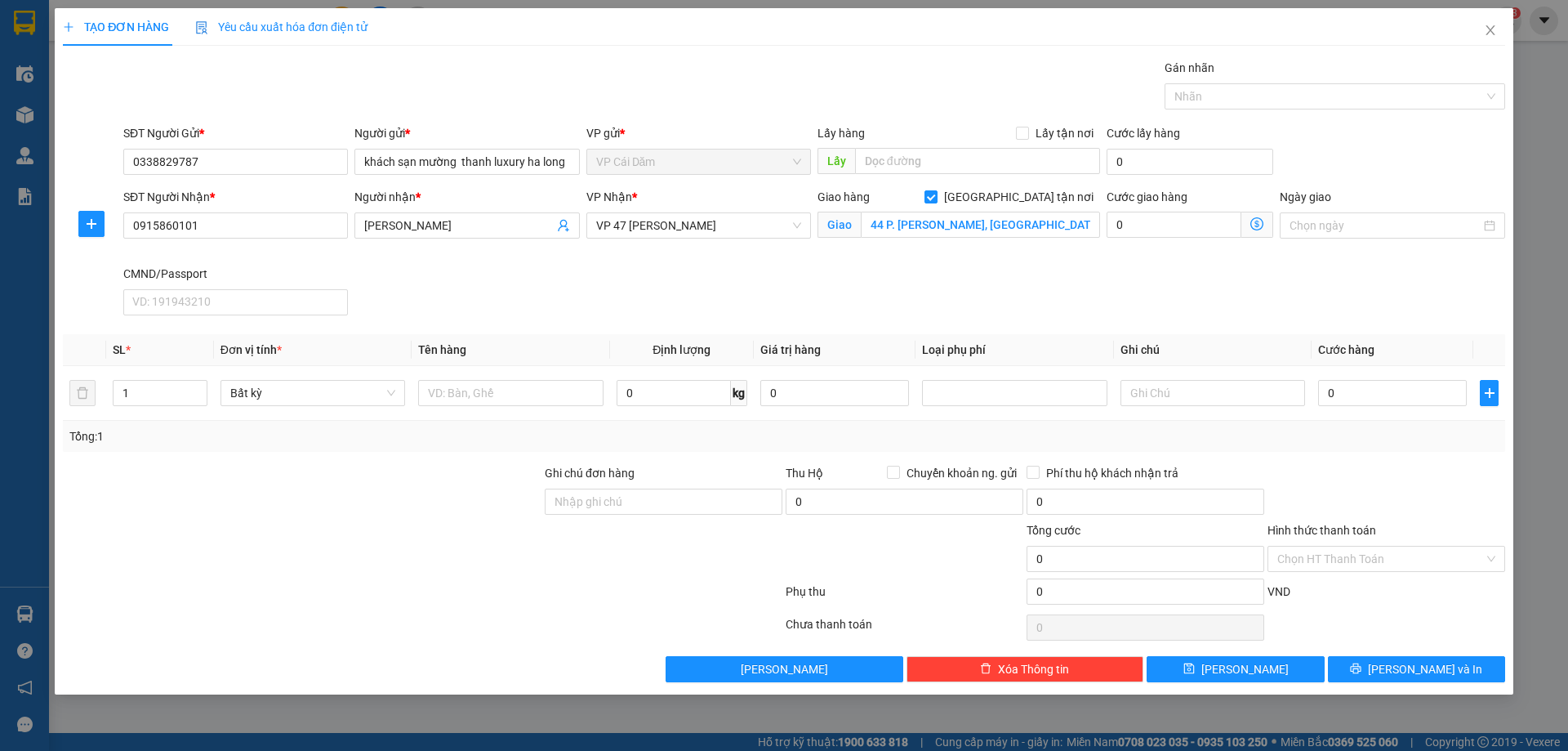
click at [1254, 224] on icon "dollar-circle" at bounding box center [1256, 224] width 13 height 13
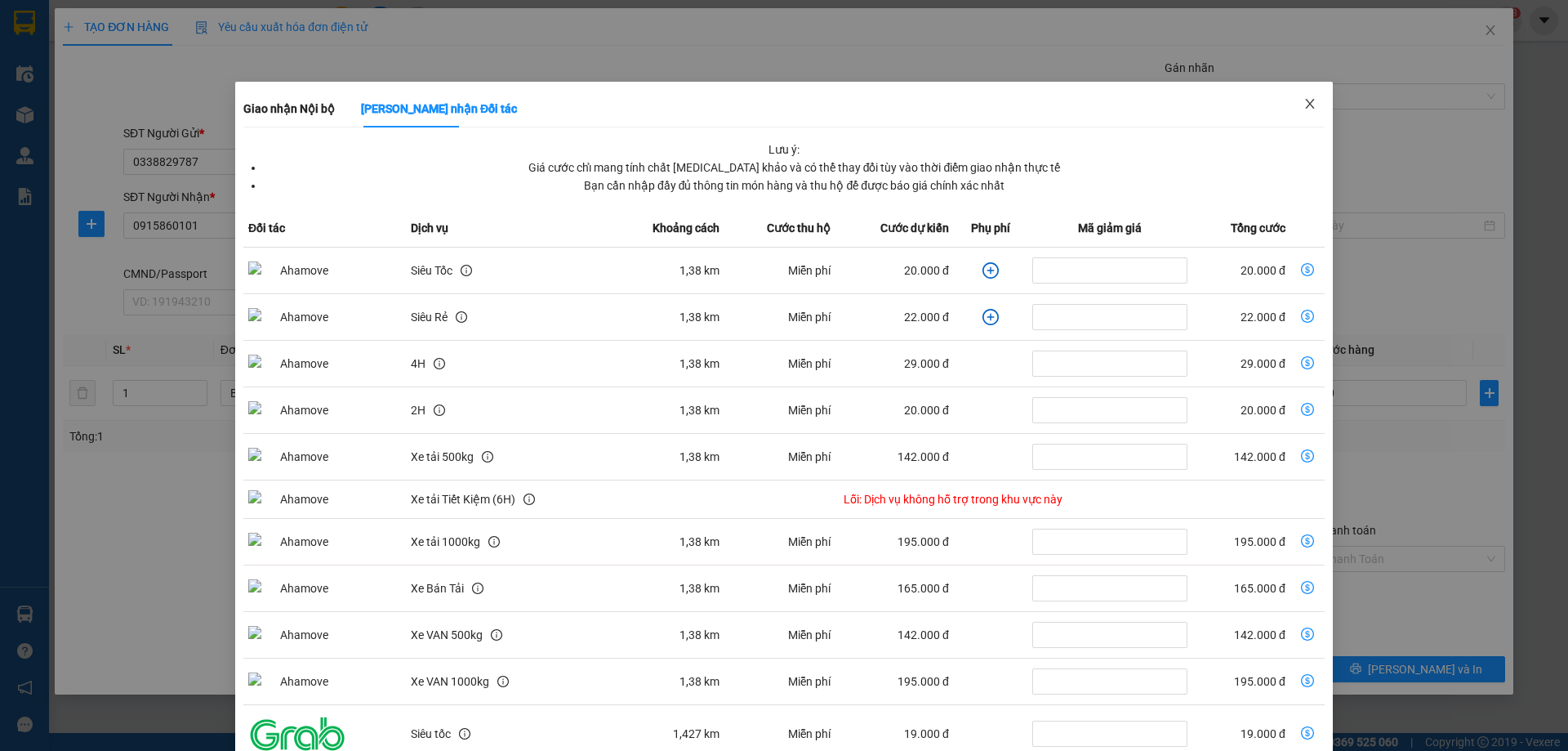
click at [1303, 106] on icon "close" at bounding box center [1310, 104] width 13 height 13
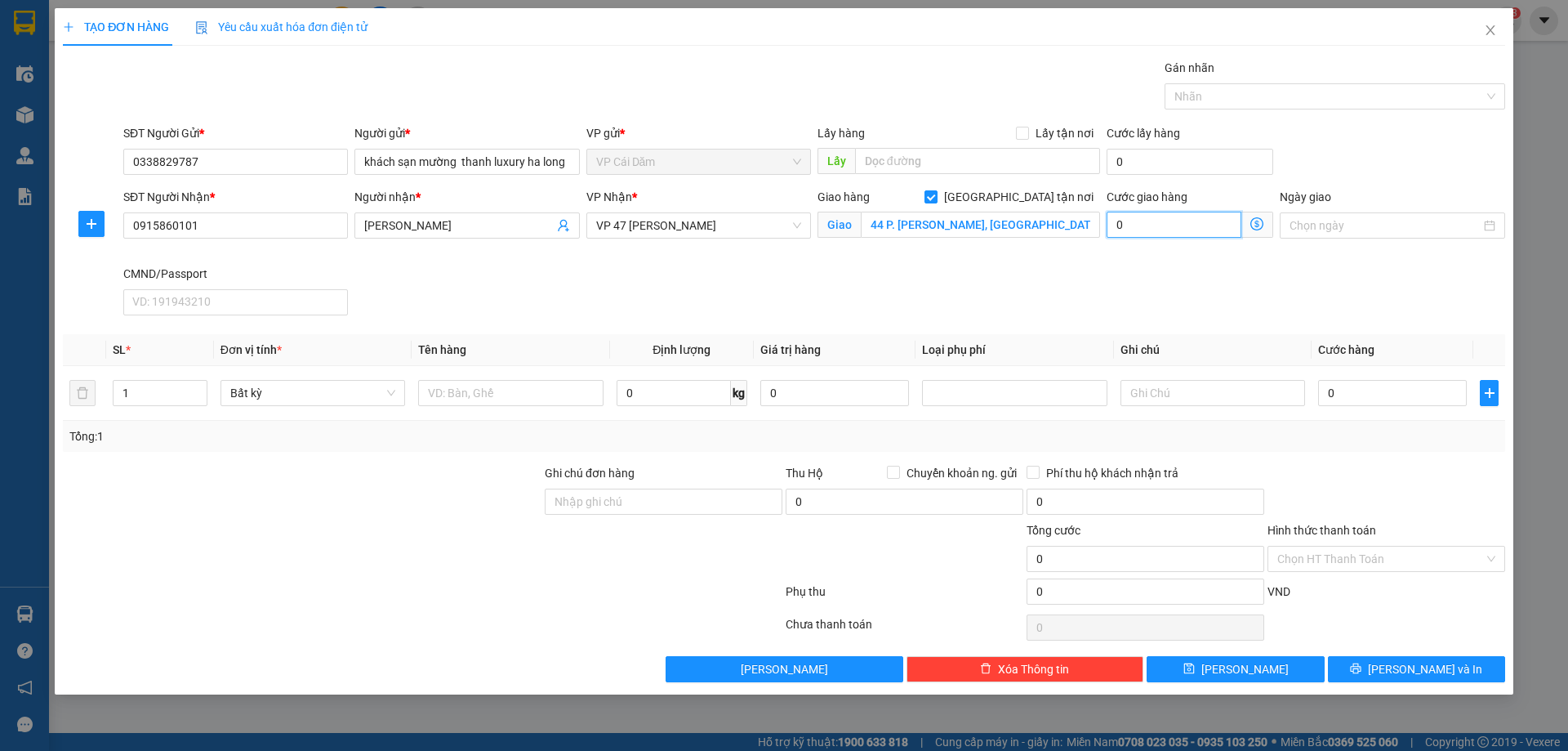
click at [1142, 227] on input "0" at bounding box center [1174, 224] width 135 height 26
type input "0"
drag, startPoint x: 1379, startPoint y: 377, endPoint x: 1381, endPoint y: 402, distance: 25.1
click at [1381, 396] on div "0" at bounding box center [1392, 393] width 148 height 32
click at [496, 388] on input "text" at bounding box center [510, 393] width 184 height 26
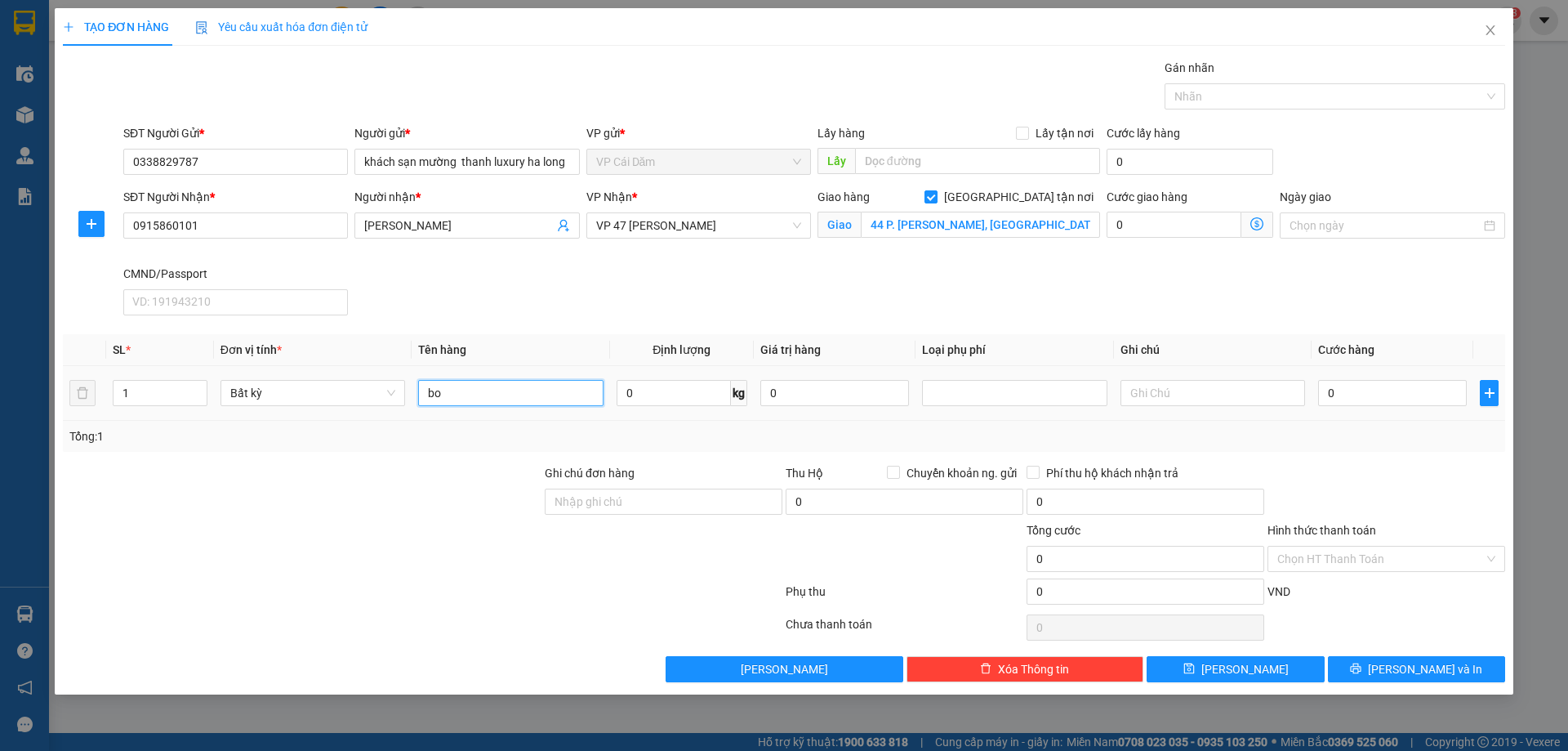
type input "b"
type input "bọc phụ kiện trắng"
click at [1390, 395] on input "0" at bounding box center [1392, 393] width 148 height 26
click at [1132, 225] on input "0" at bounding box center [1174, 224] width 135 height 26
type input "30"
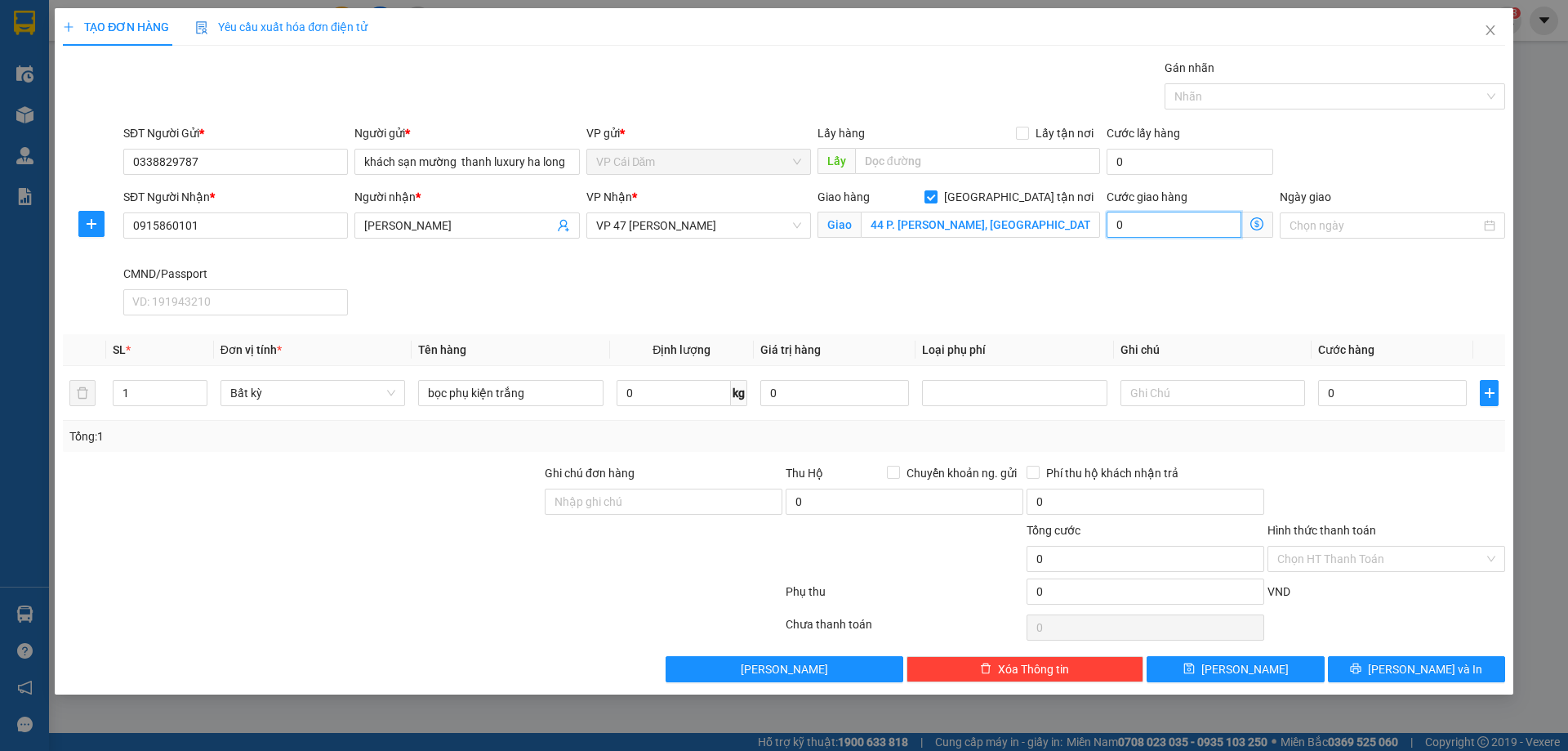
type input "30"
type input "350"
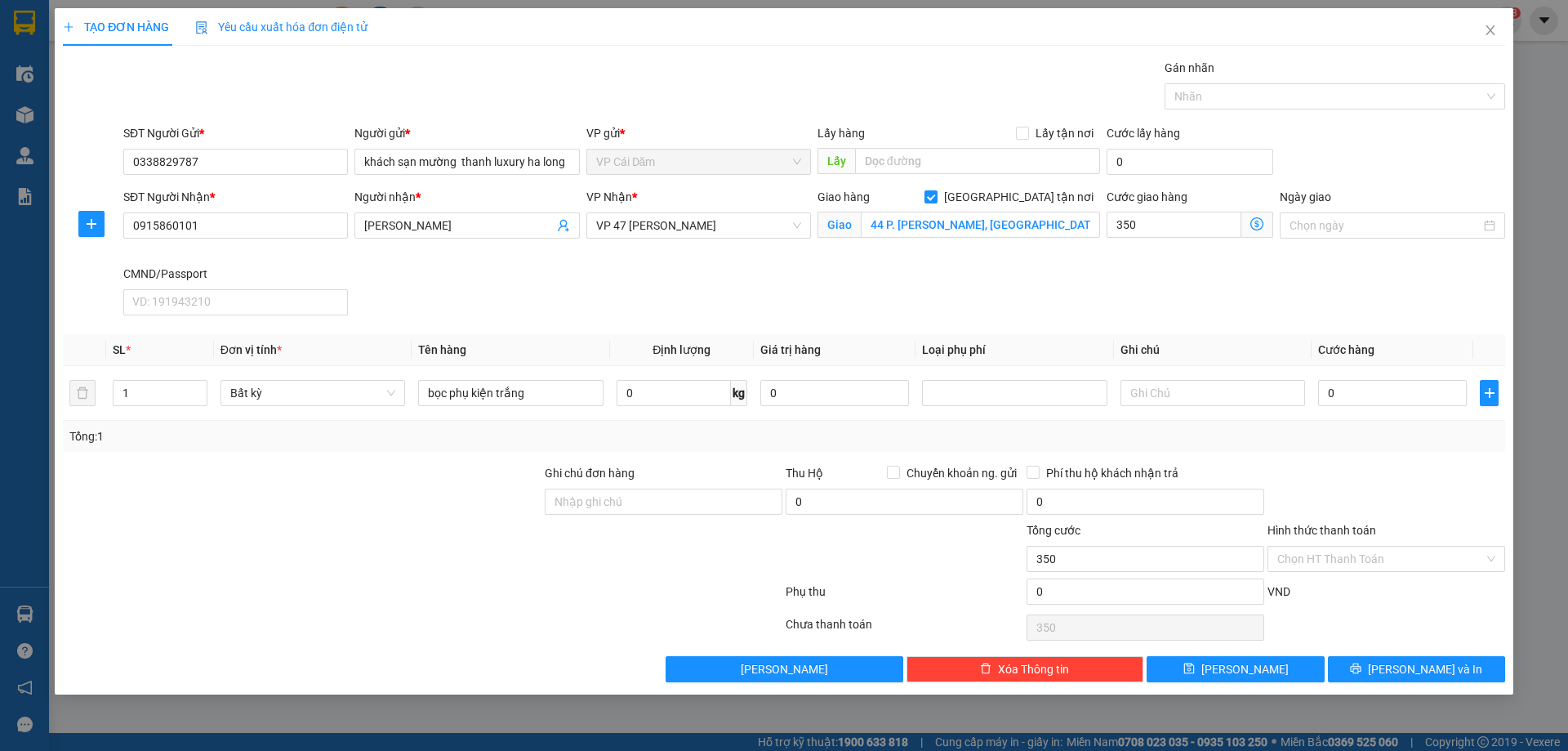
type input "350.000"
click at [1175, 266] on div "SĐT Người Nhận * 0915860101 Người nhận * [PERSON_NAME] VP Nhận * VP 47 [PERSON_…" at bounding box center [813, 255] width 1388 height 134
click at [1176, 222] on input "350.000" at bounding box center [1174, 224] width 135 height 26
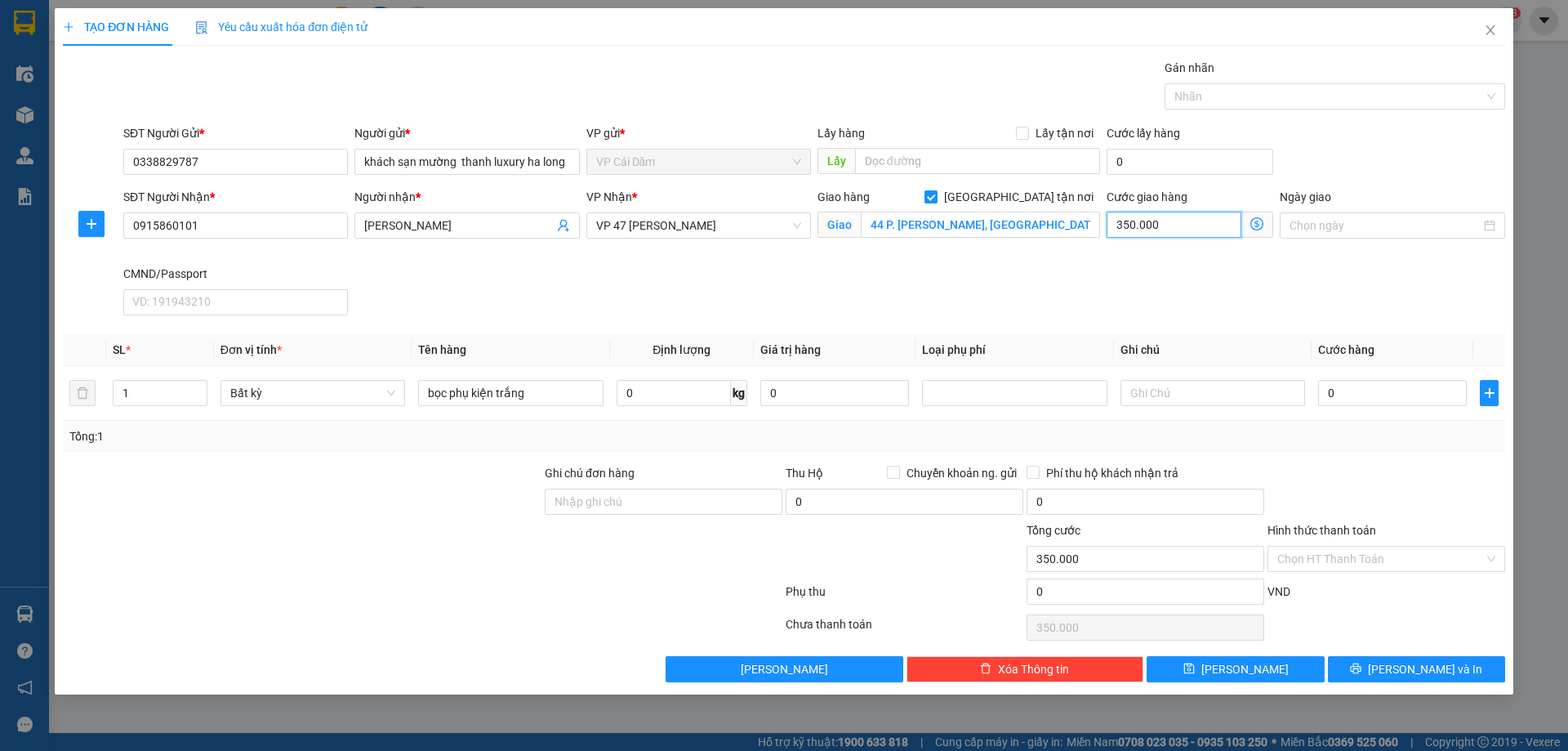
type input "0"
type input "30"
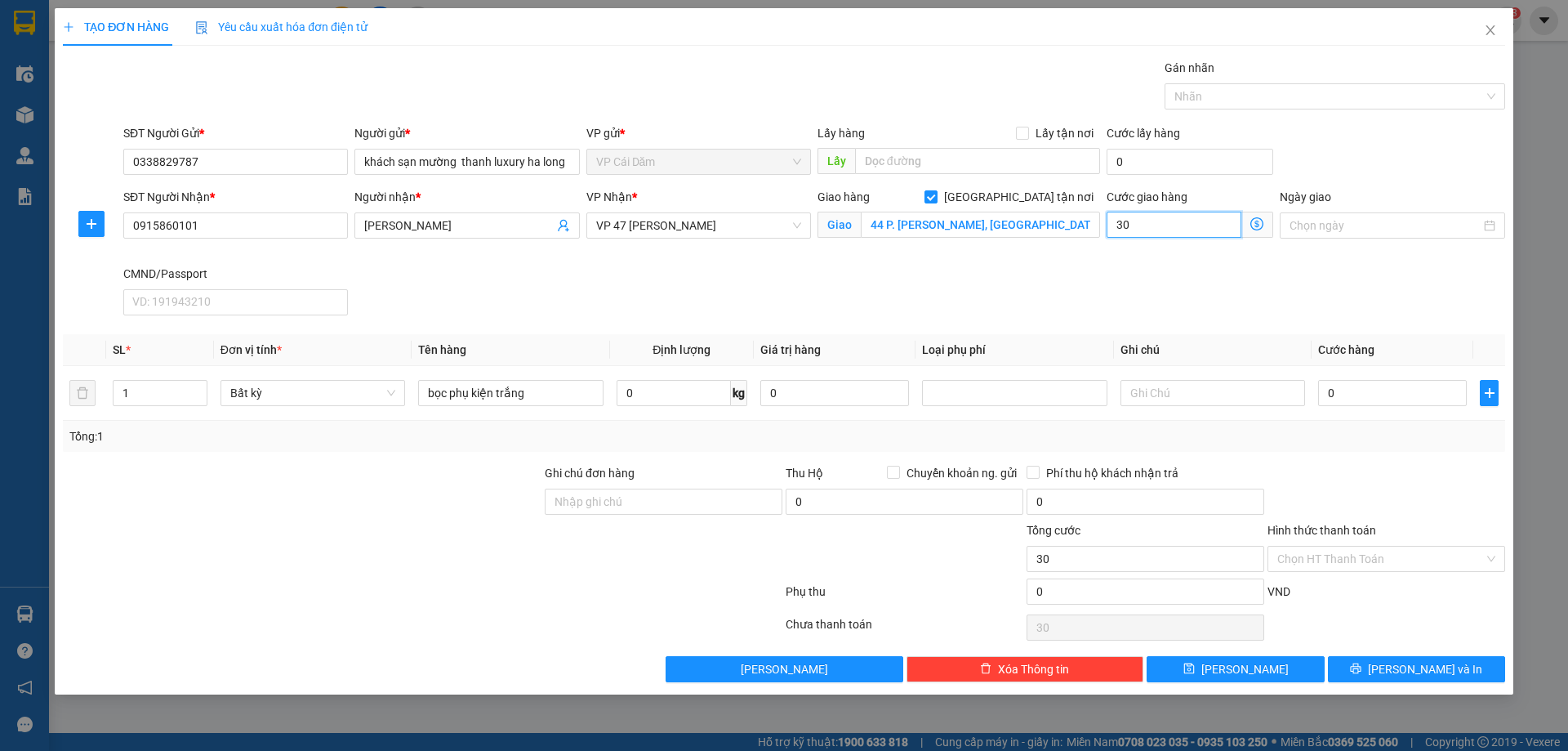
type input "350"
type input "3.500"
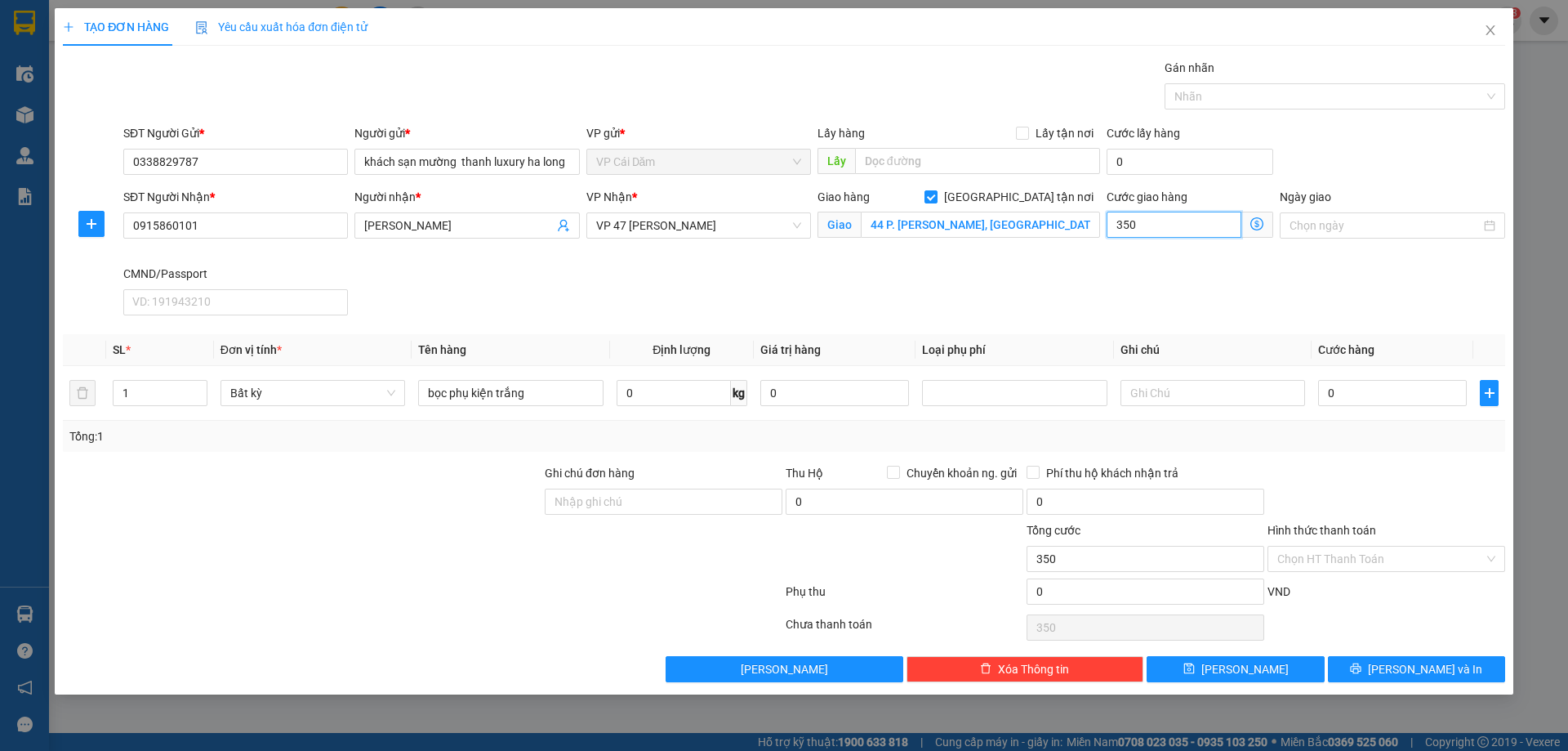
type input "3.500"
type input "35.000"
click at [1374, 386] on input "0" at bounding box center [1392, 393] width 148 height 26
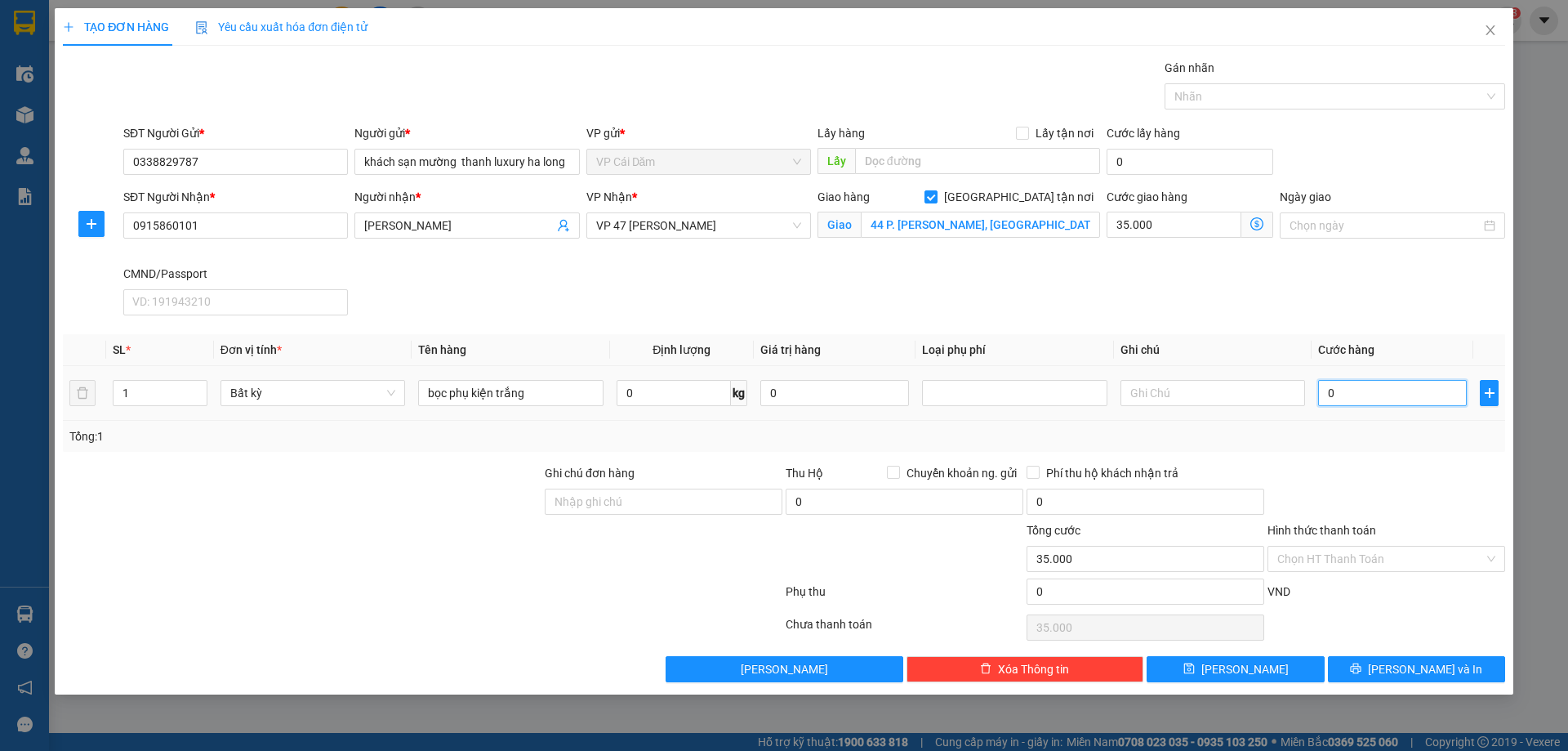
type input "30"
type input "35.030"
type input "350"
type input "35.350"
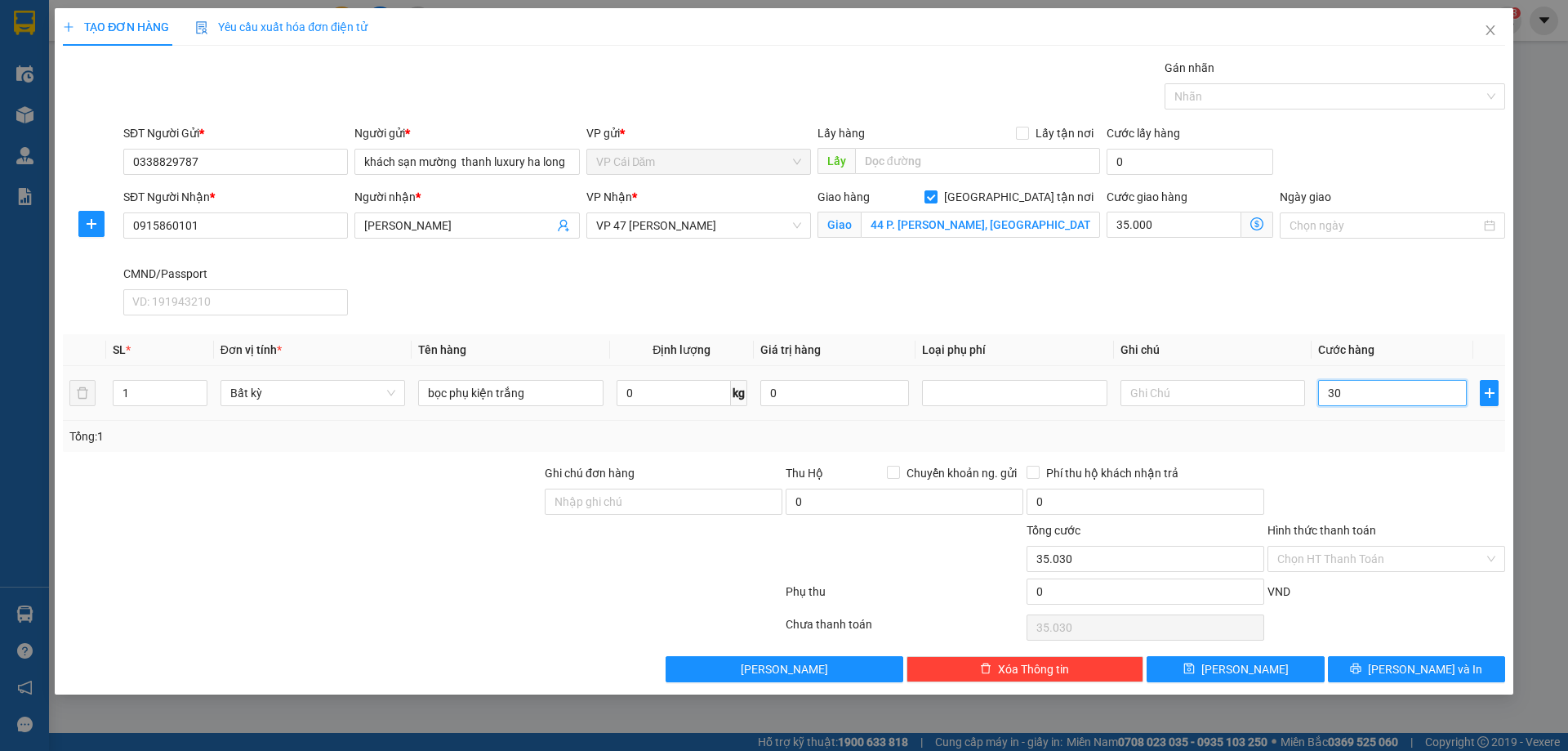
type input "35.350"
type input "30"
type input "35.030"
type input "0"
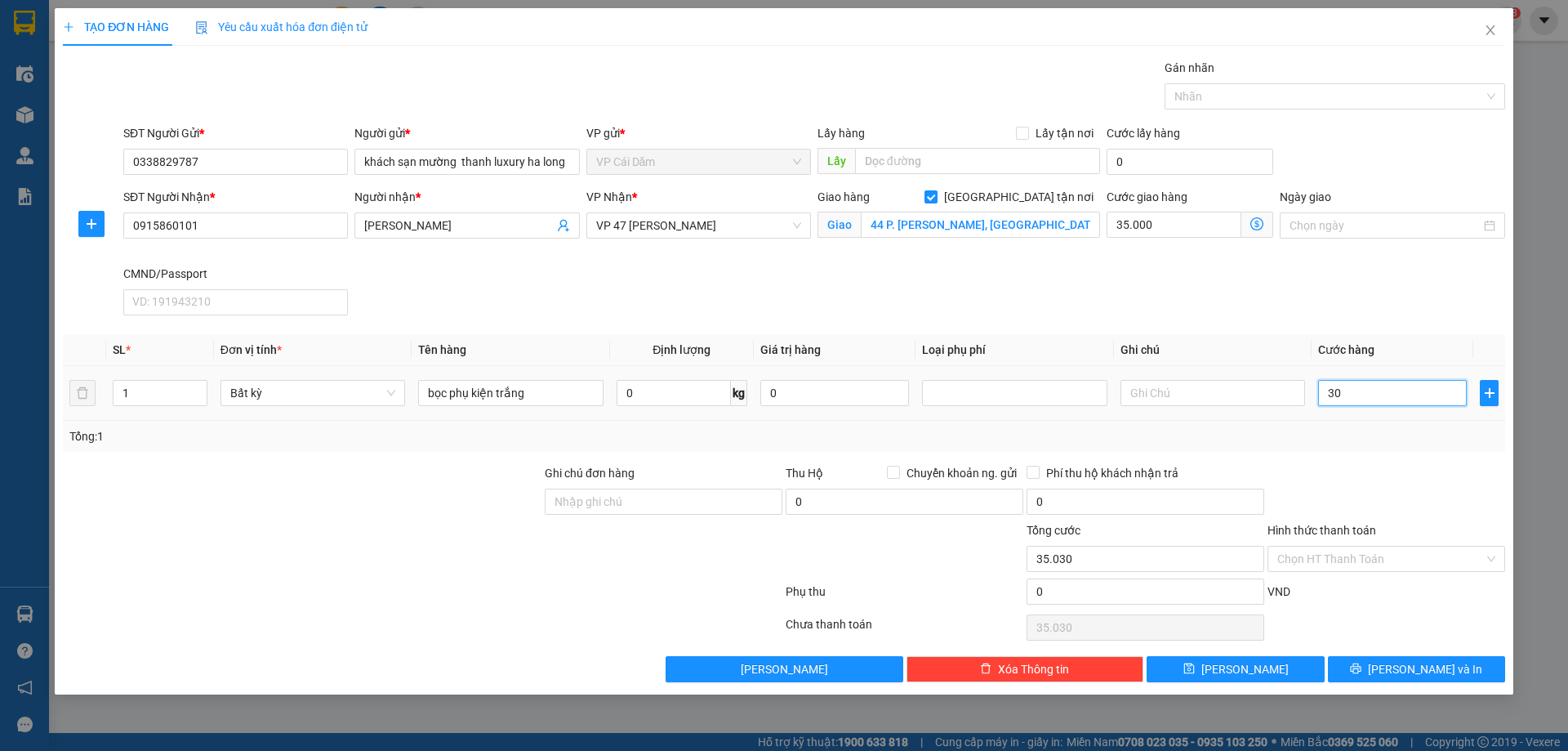
type input "35.000"
type input "70"
type input "35.070"
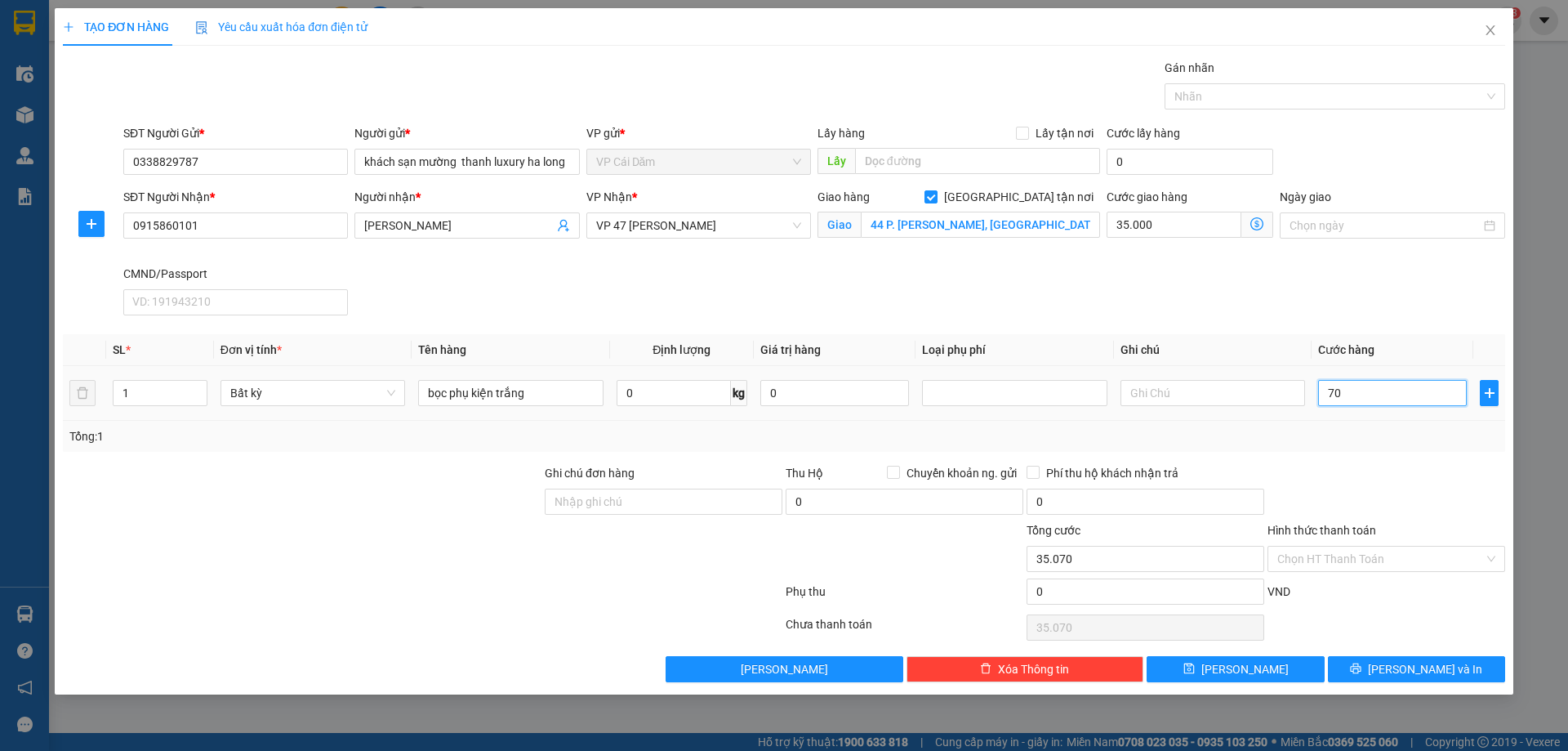
type input "700"
type input "35.700"
type input "70"
type input "35.070"
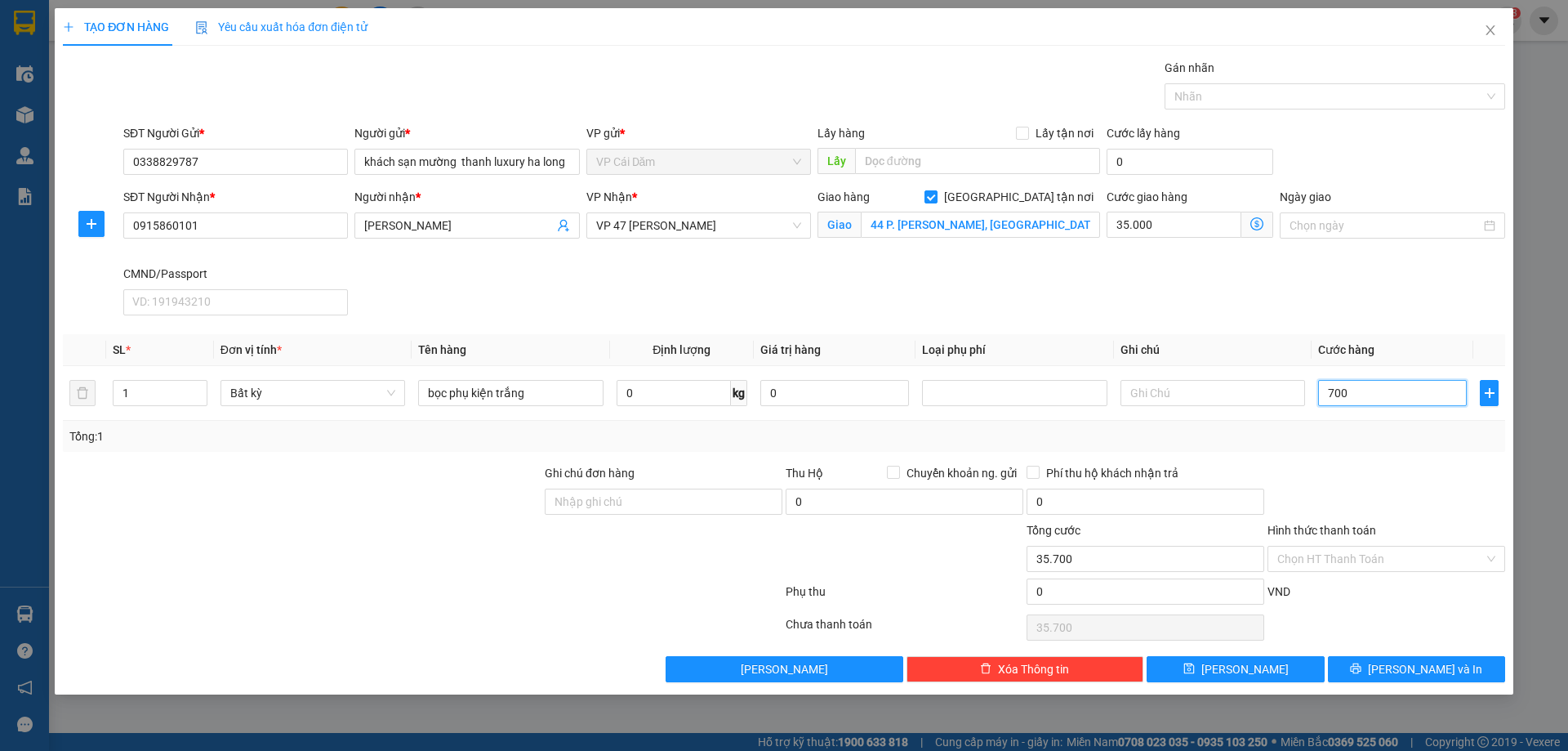
type input "35.070"
type input "70.000"
type input "105.000"
click at [1345, 425] on div "Tổng: 1" at bounding box center [783, 435] width 1442 height 31
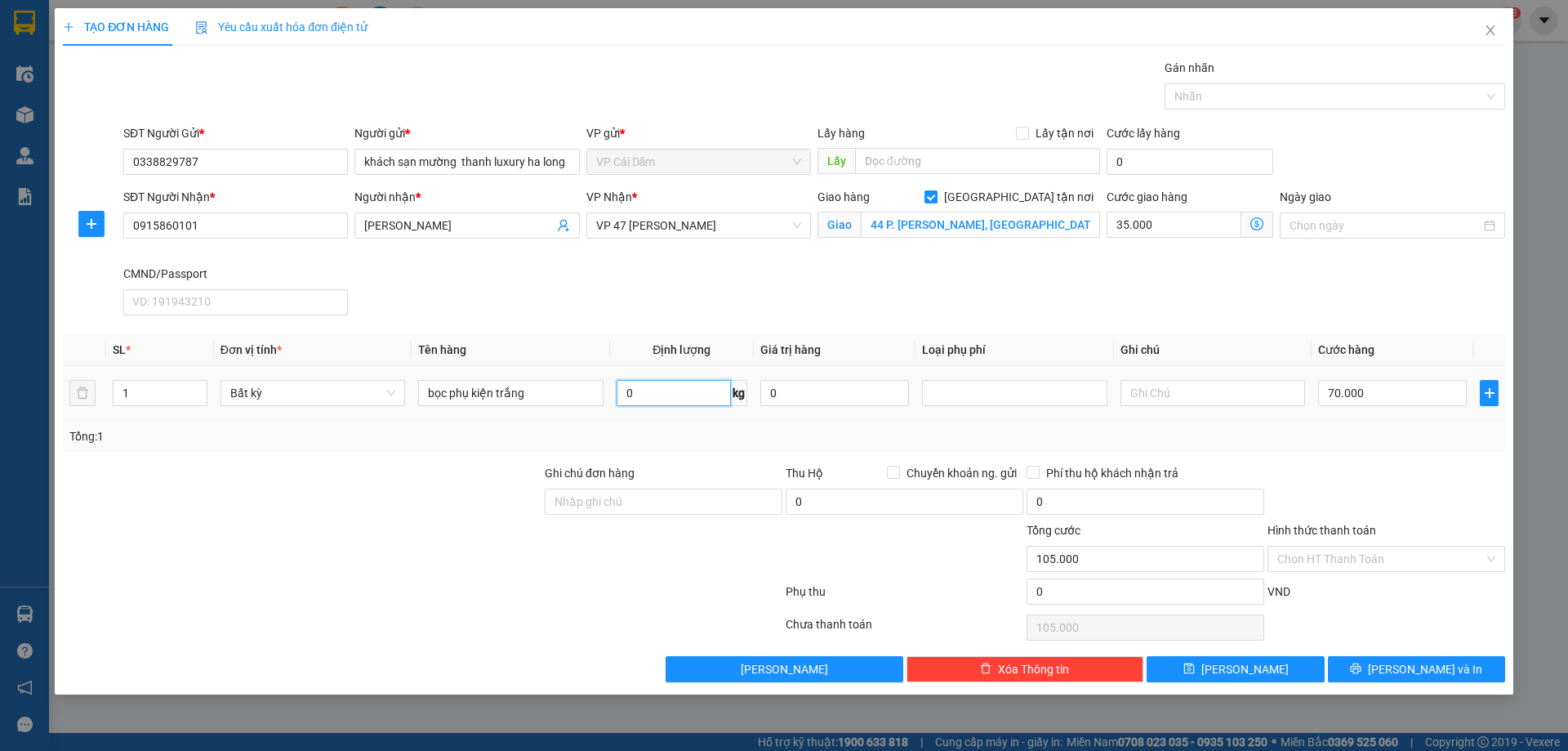
click at [650, 400] on input "0" at bounding box center [674, 393] width 114 height 26
type input "1"
click at [1215, 399] on input "text" at bounding box center [1213, 393] width 184 height 26
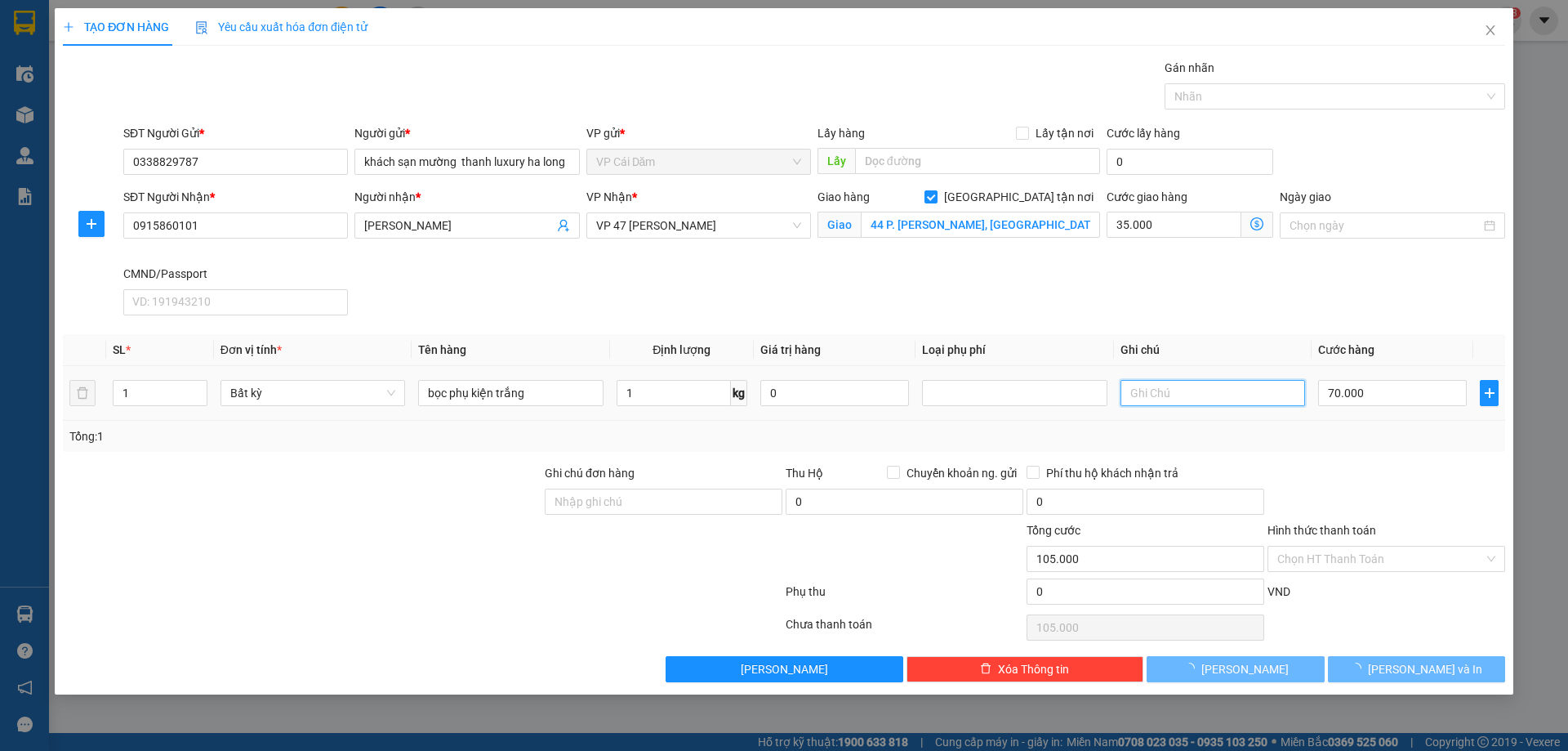
type input "50.000"
type input "85.000"
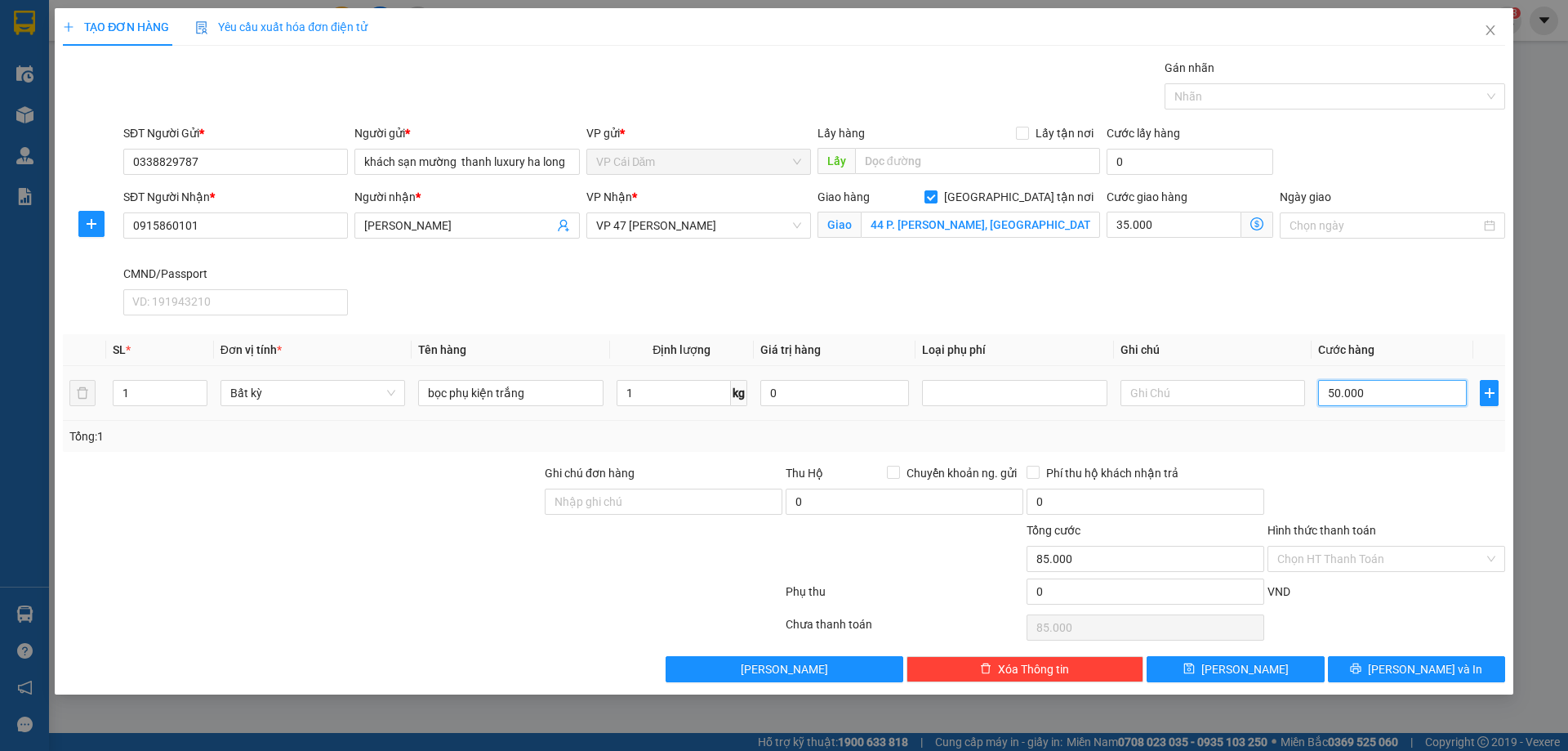
click at [1383, 395] on input "50.000" at bounding box center [1392, 393] width 148 height 26
type input "3"
type input "35.003"
type input "35"
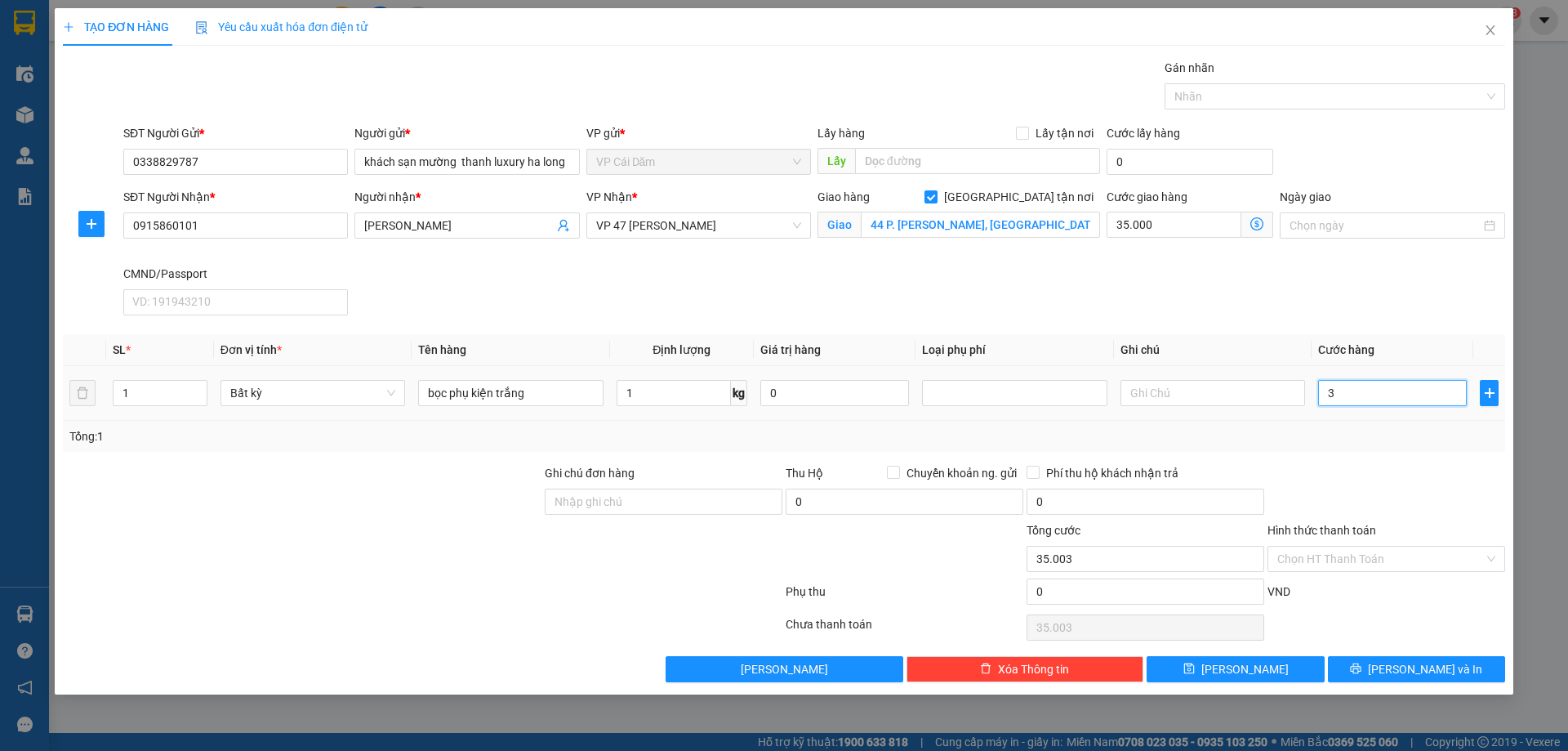
type input "35.035"
type input "350"
type input "35.350"
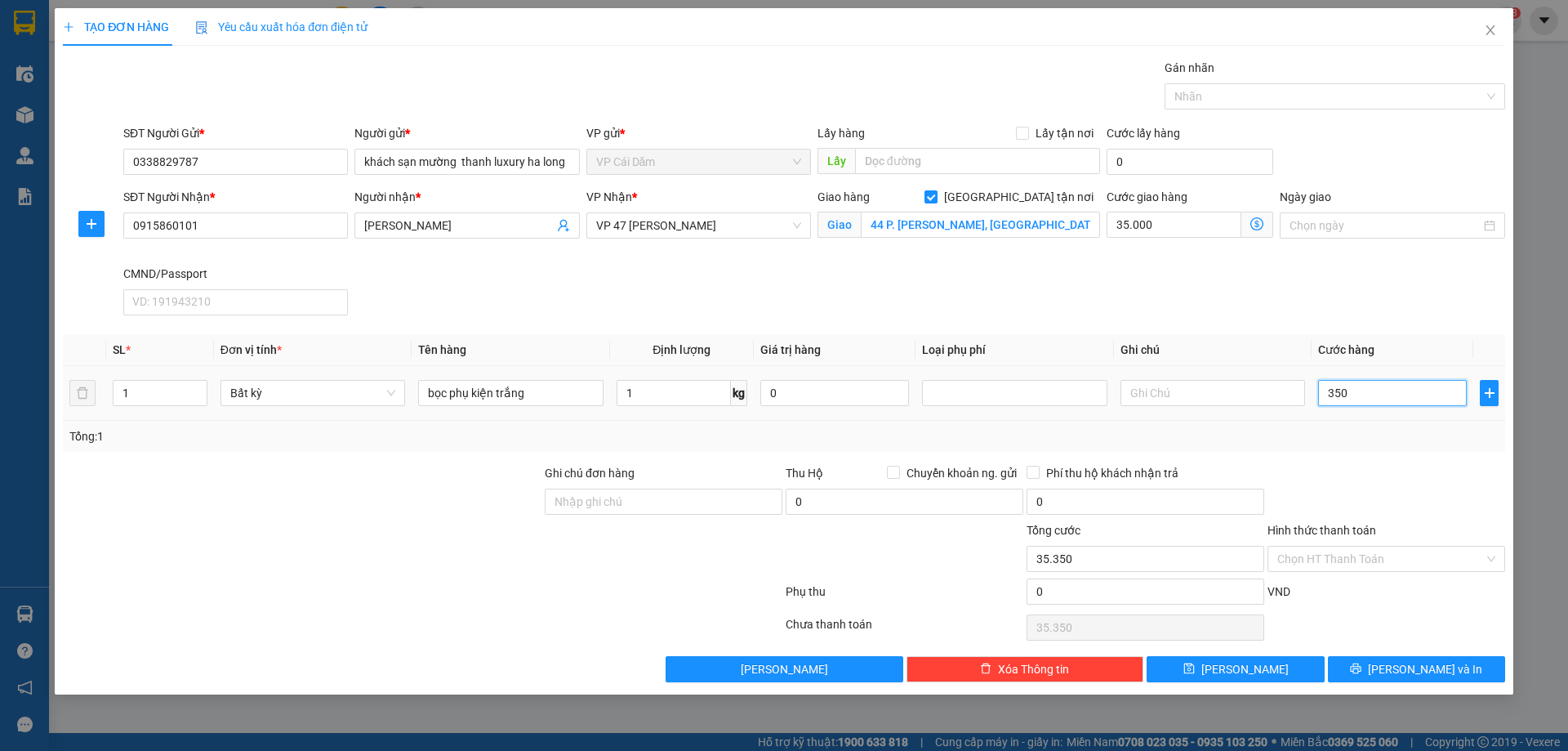
type input "3.500"
type input "38.500"
type input "35.000"
type input "70.000"
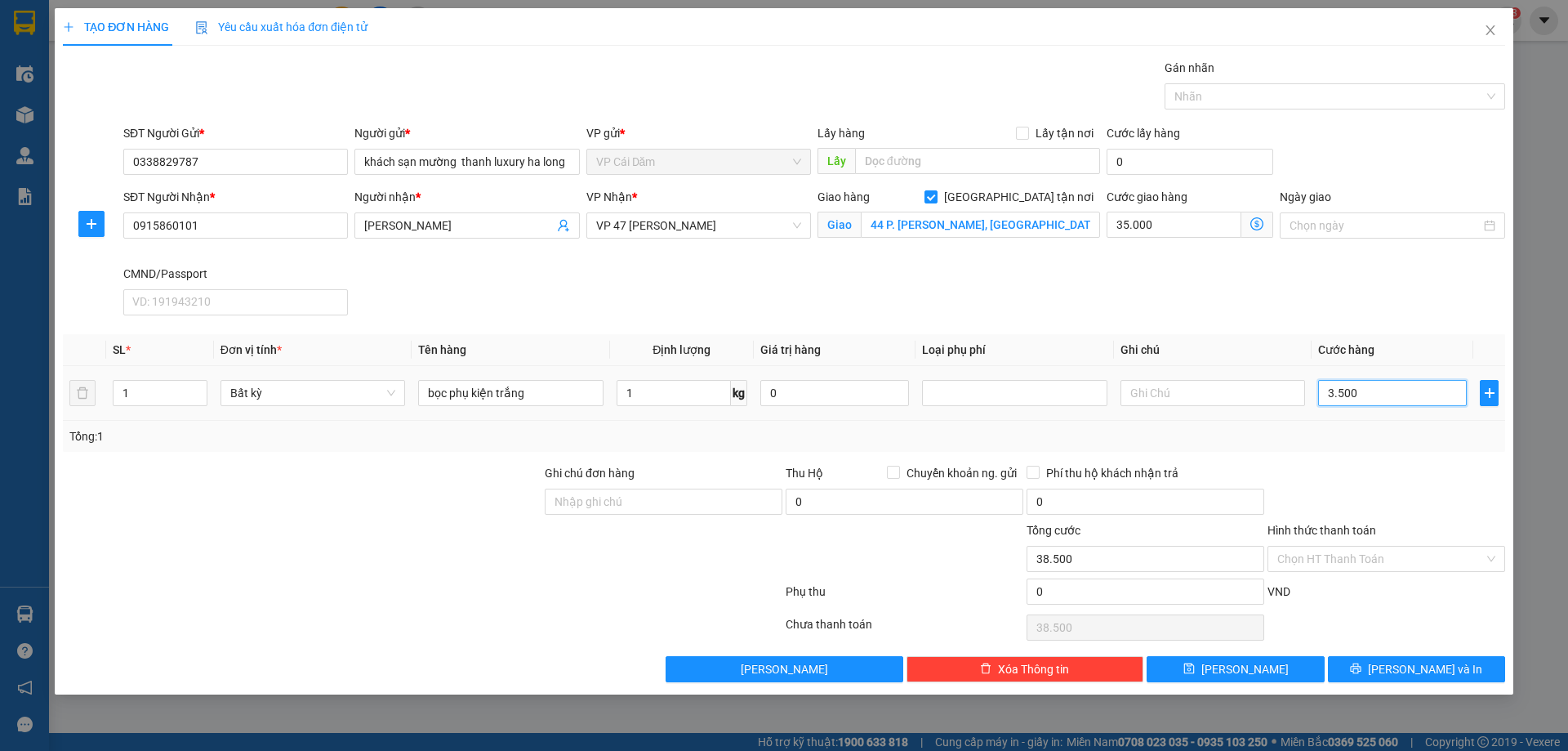
type input "70.000"
type input "35.000"
click at [1191, 403] on input "text" at bounding box center [1213, 393] width 184 height 26
type input "g"
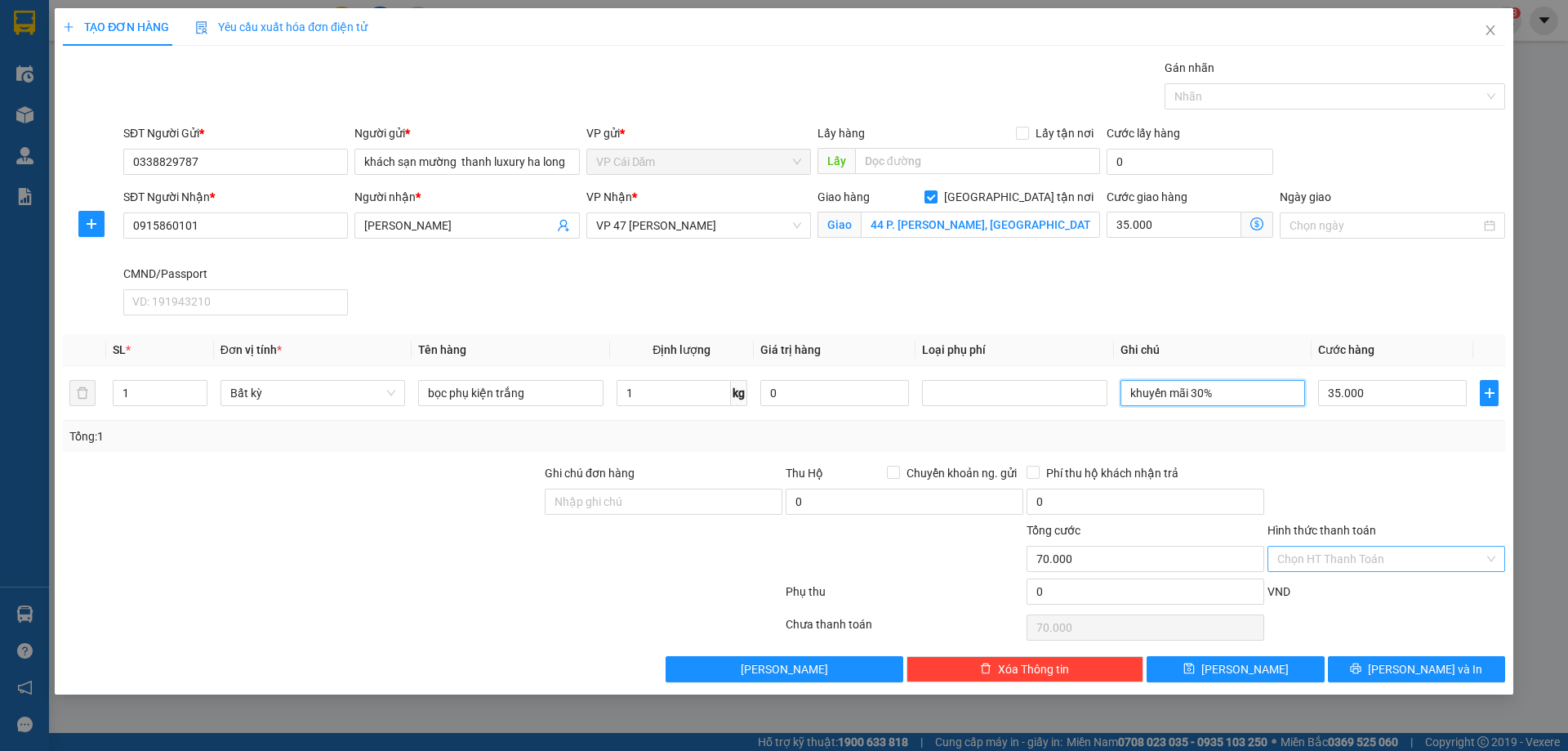
type input "khuyến mãi 30%"
click at [1322, 558] on input "Hình thức thanh toán" at bounding box center [1380, 559] width 206 height 25
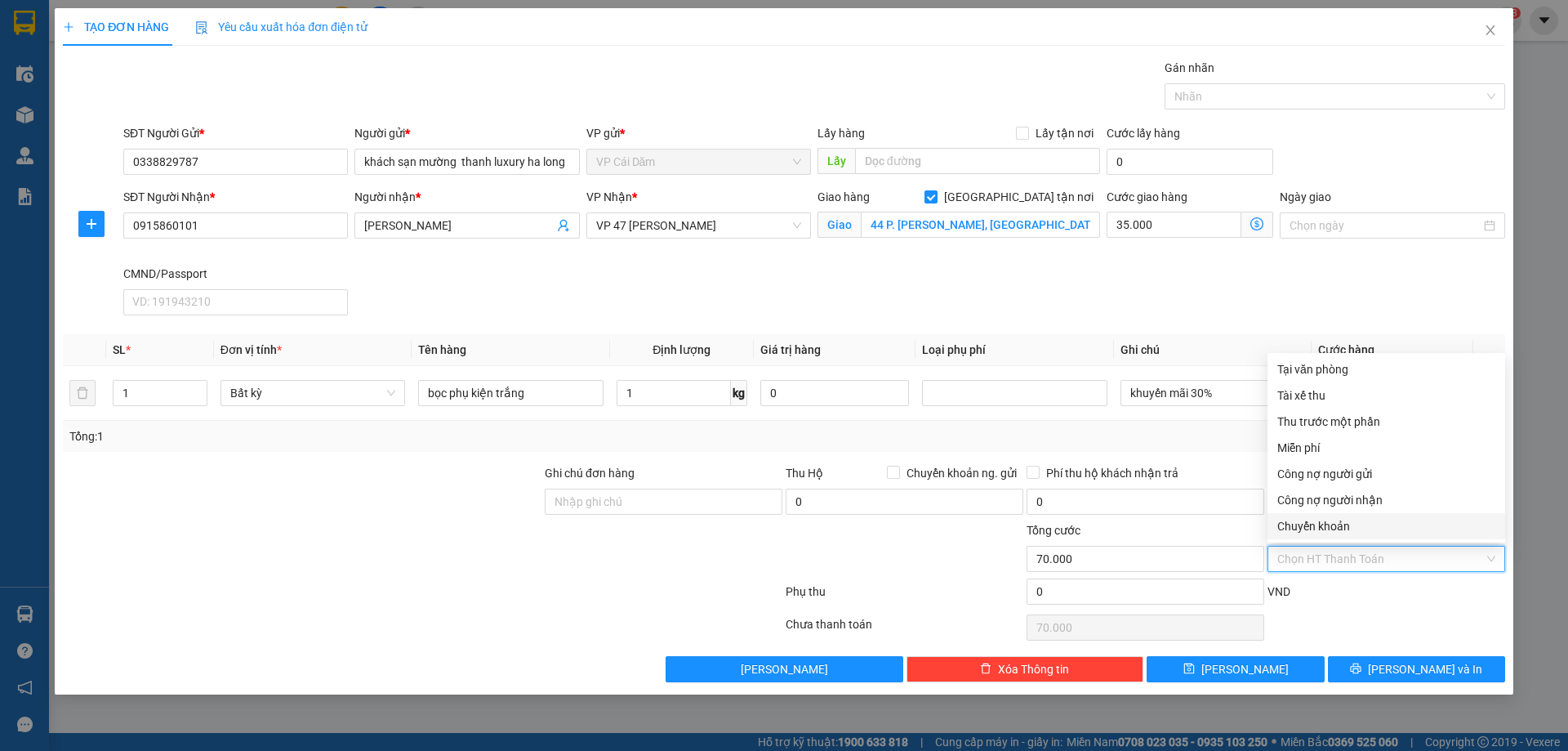
click at [1324, 530] on div "Chuyển khoản" at bounding box center [1386, 526] width 218 height 18
type input "0"
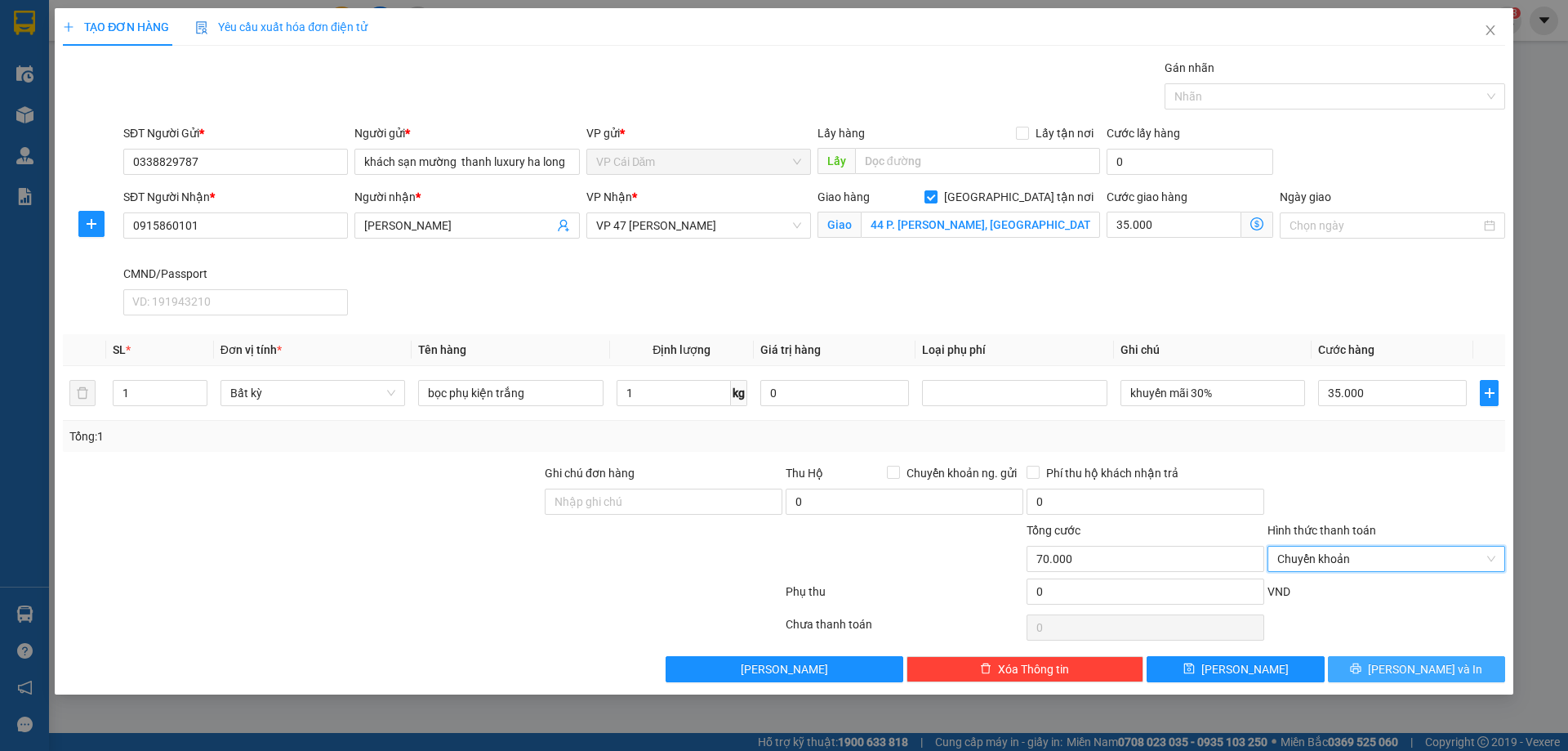
click at [1429, 665] on span "[PERSON_NAME] và In" at bounding box center [1425, 668] width 114 height 18
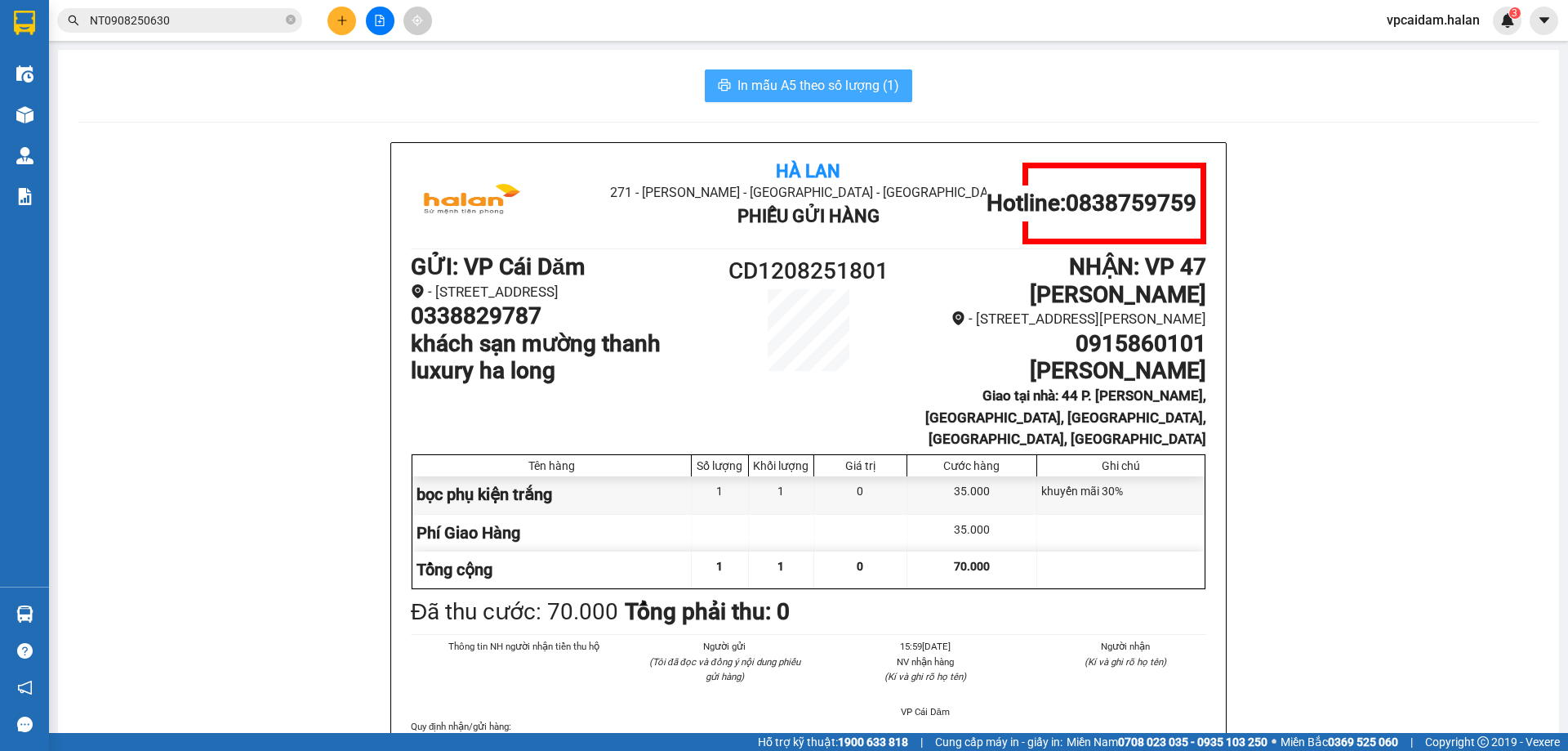
click at [844, 86] on span "In mẫu A5 theo số lượng (1)" at bounding box center [818, 85] width 162 height 20
click at [828, 90] on span "In mẫu A5 theo số lượng (1)" at bounding box center [818, 85] width 162 height 20
